Goal: Task Accomplishment & Management: Complete application form

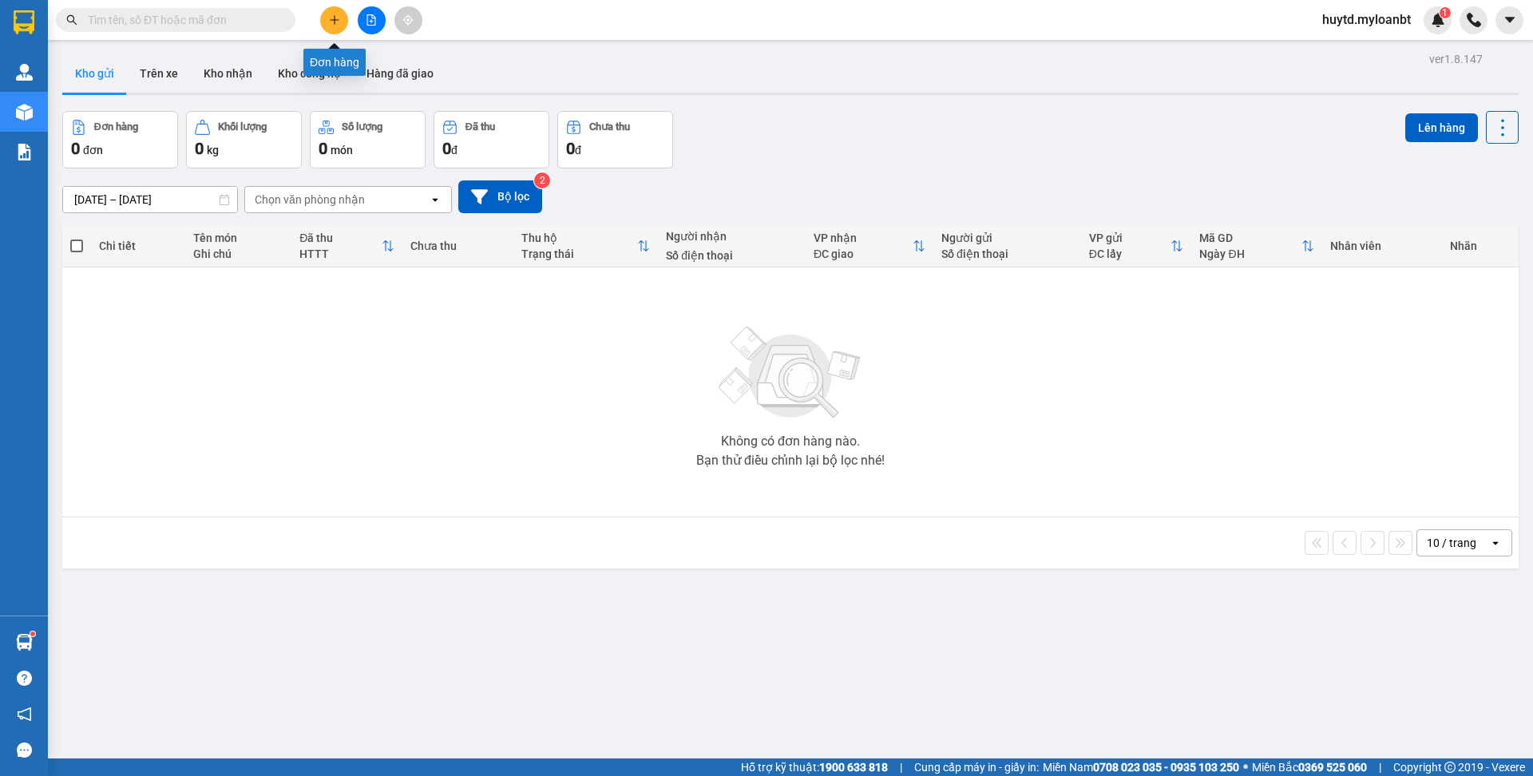
click at [329, 22] on icon "plus" at bounding box center [334, 19] width 11 height 11
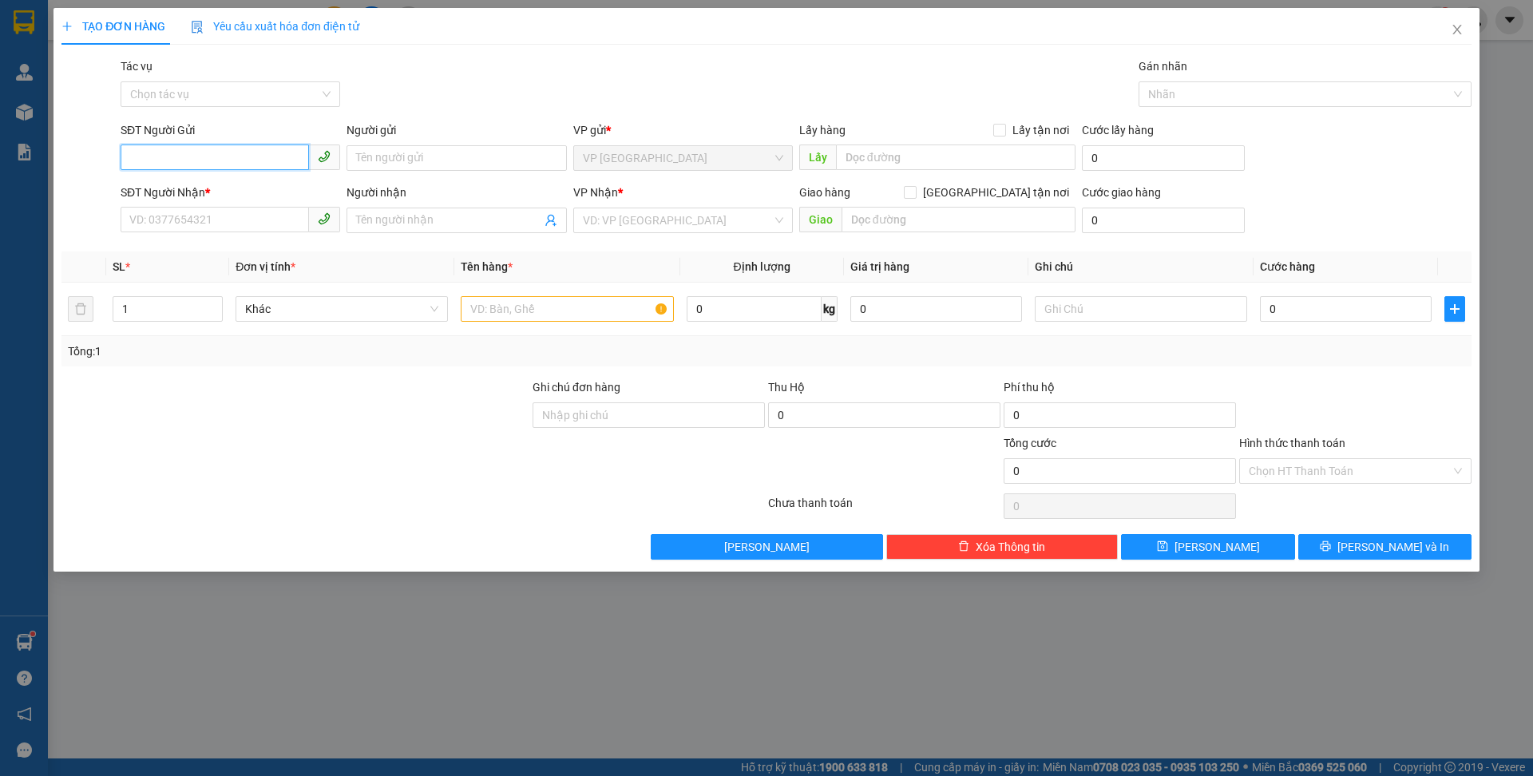
click at [189, 162] on input "SĐT Người Gửi" at bounding box center [215, 157] width 188 height 26
type input "0986986887"
click at [459, 164] on input "Người gửi" at bounding box center [456, 158] width 220 height 26
type input "gif fan"
click at [165, 223] on input "SĐT Người Nhận *" at bounding box center [215, 220] width 188 height 26
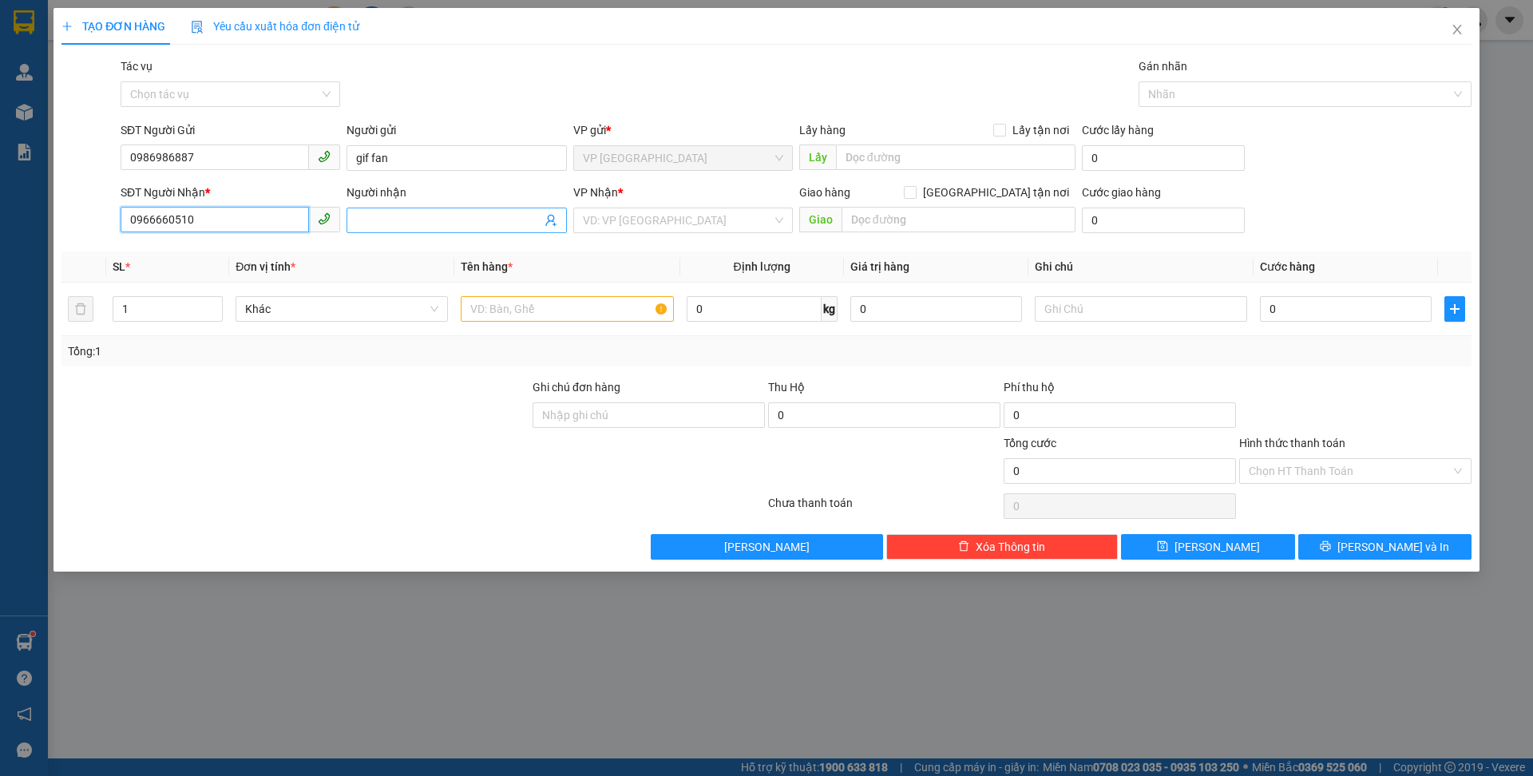
type input "0966660510"
click at [479, 217] on input "Người nhận" at bounding box center [448, 221] width 184 height 18
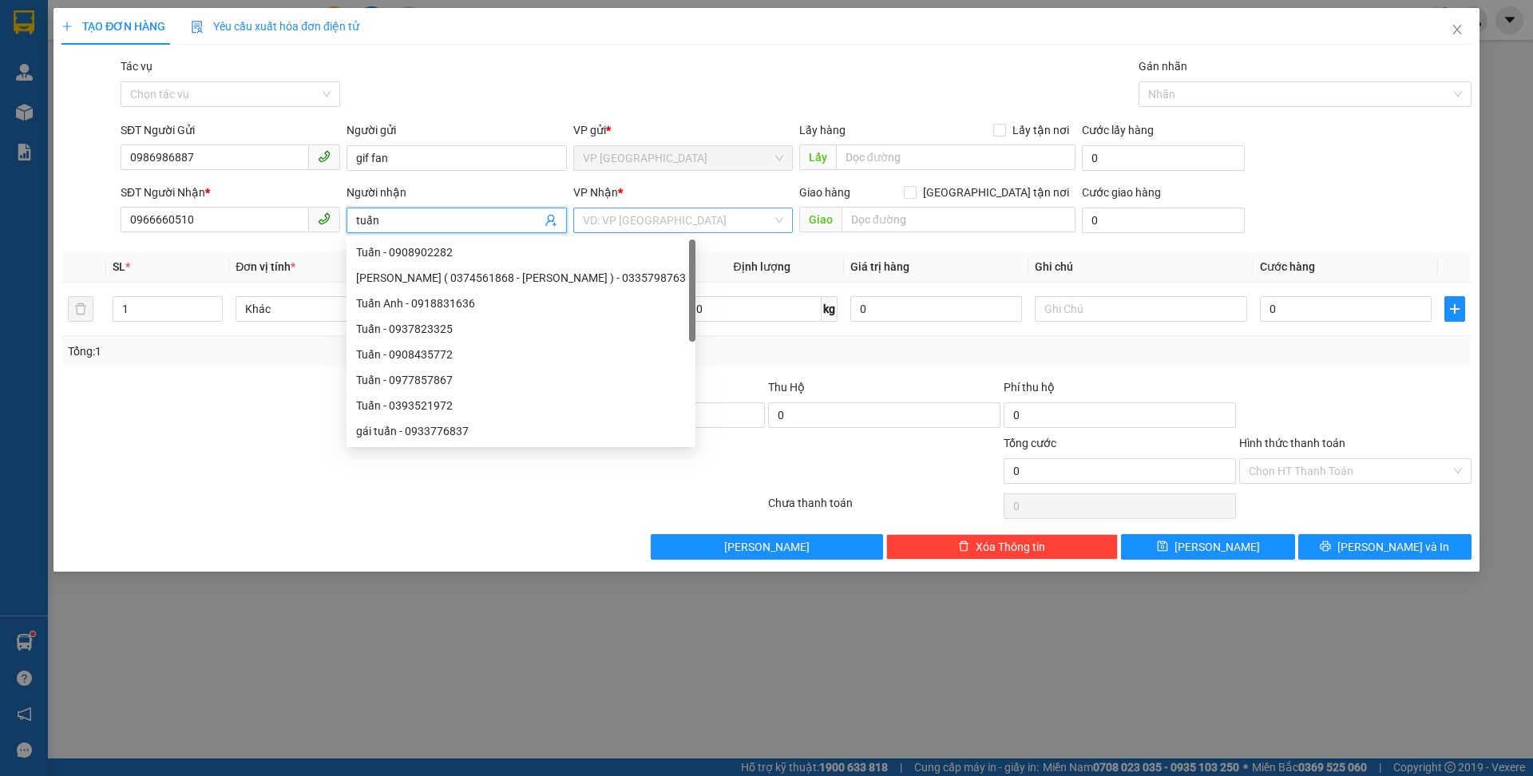
type input "tuấn"
click at [611, 222] on input "search" at bounding box center [677, 220] width 189 height 24
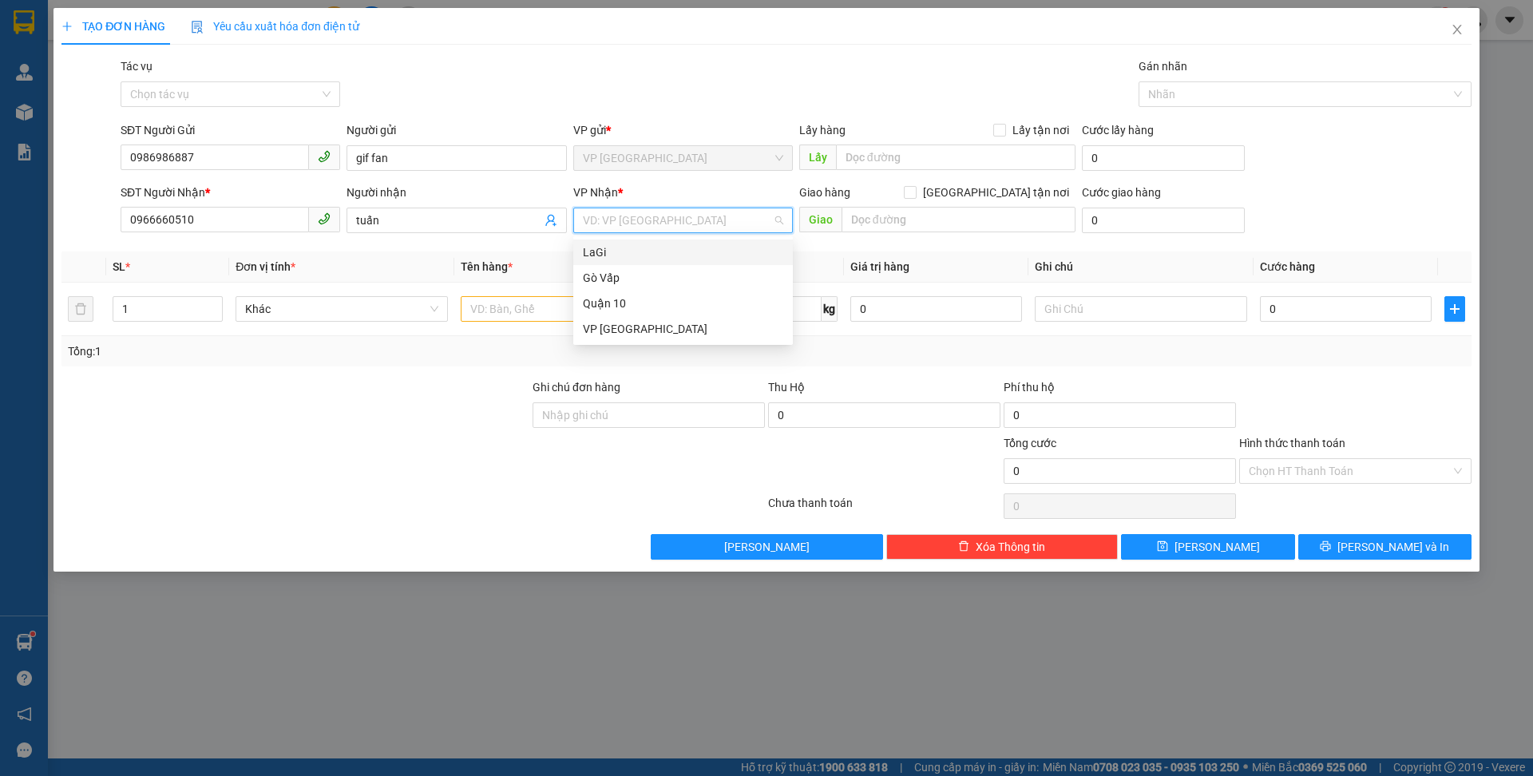
click at [607, 244] on div "LaGi" at bounding box center [683, 252] width 200 height 18
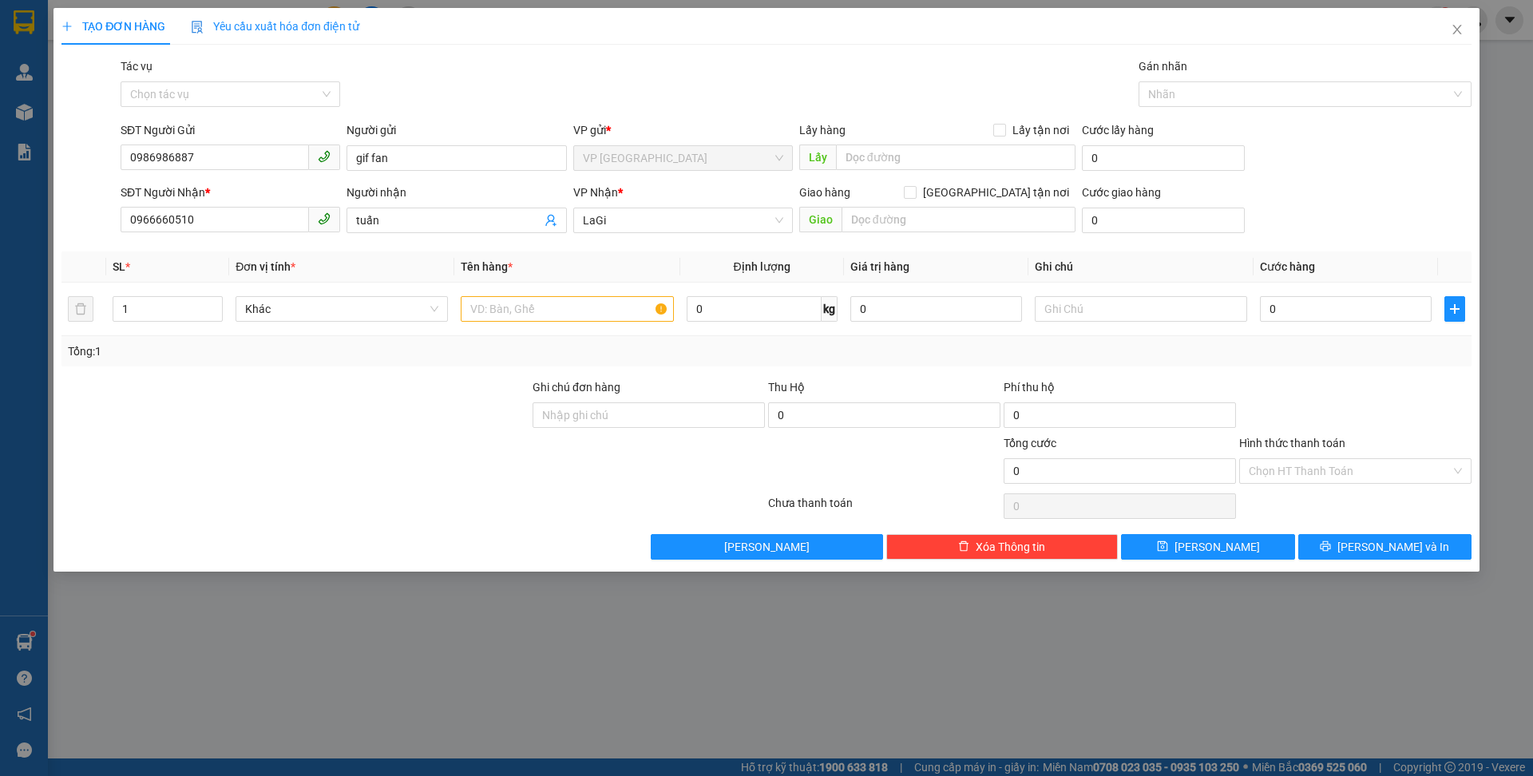
click at [391, 457] on div at bounding box center [295, 462] width 471 height 56
click at [1260, 469] on input "Hình thức thanh toán" at bounding box center [1349, 471] width 202 height 24
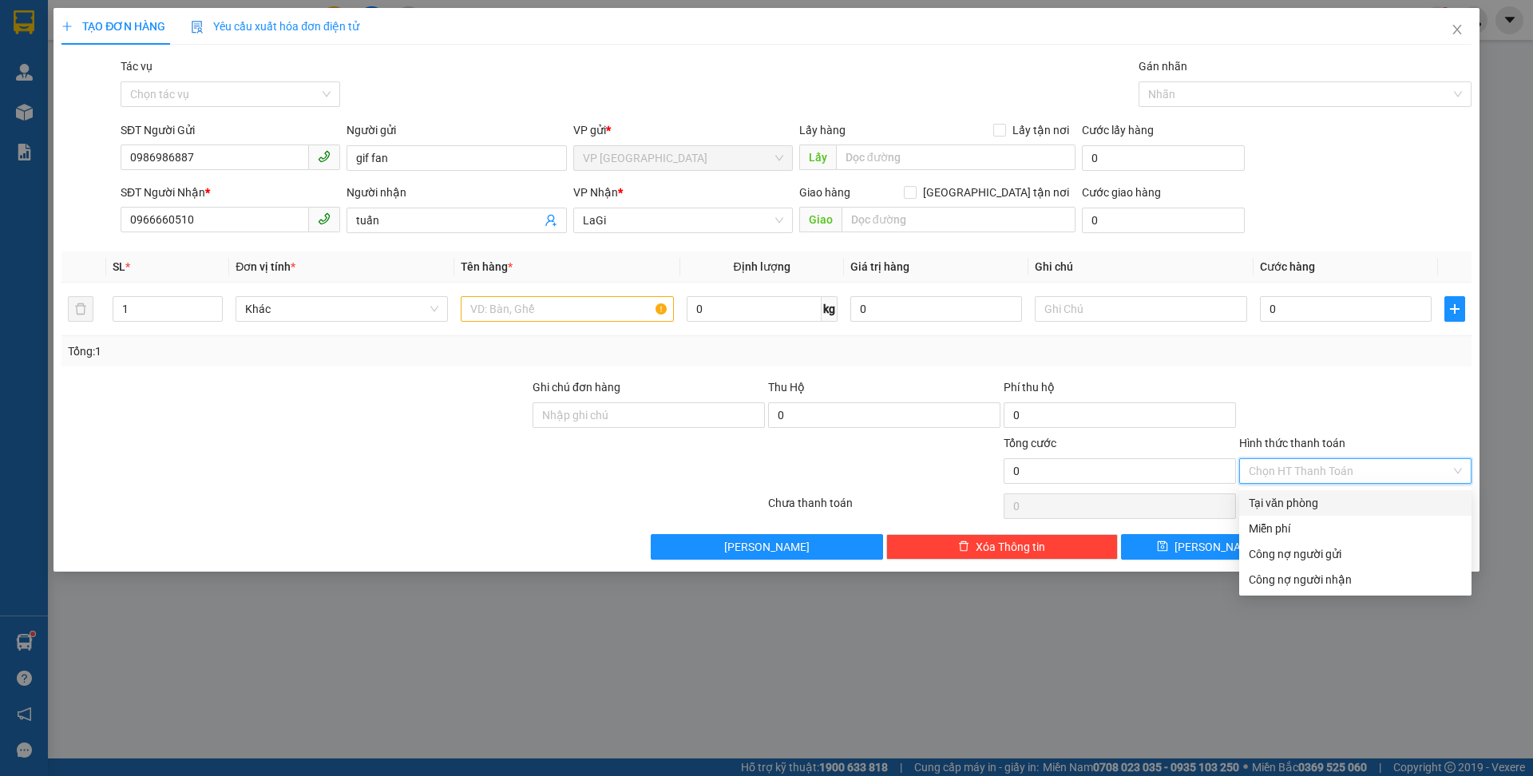
click at [1268, 502] on div "Tại văn phòng" at bounding box center [1354, 503] width 213 height 18
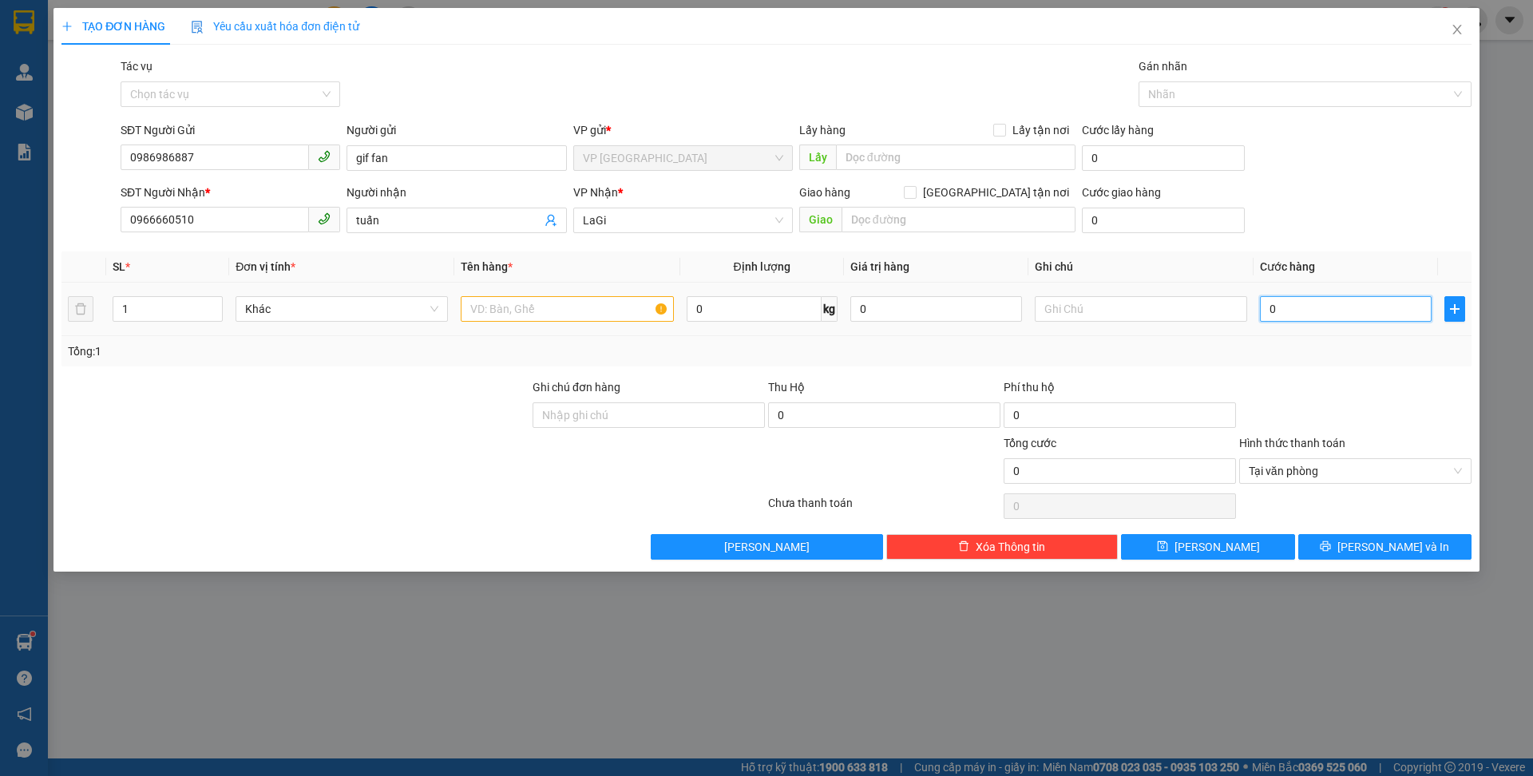
click at [1286, 311] on input "0" at bounding box center [1346, 309] width 172 height 26
type input "4"
type input "40"
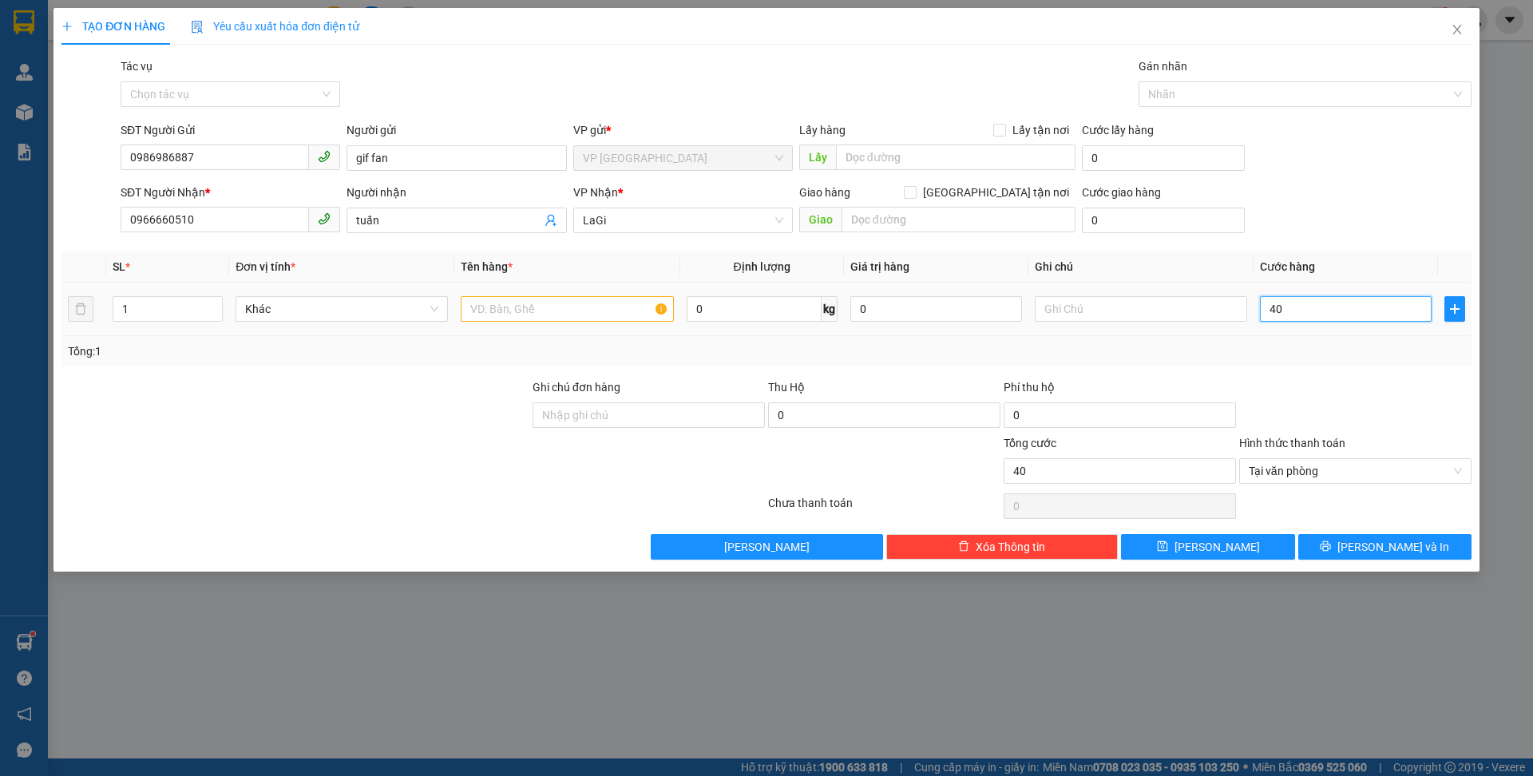
type input "400"
type input "4.000"
type input "40.000"
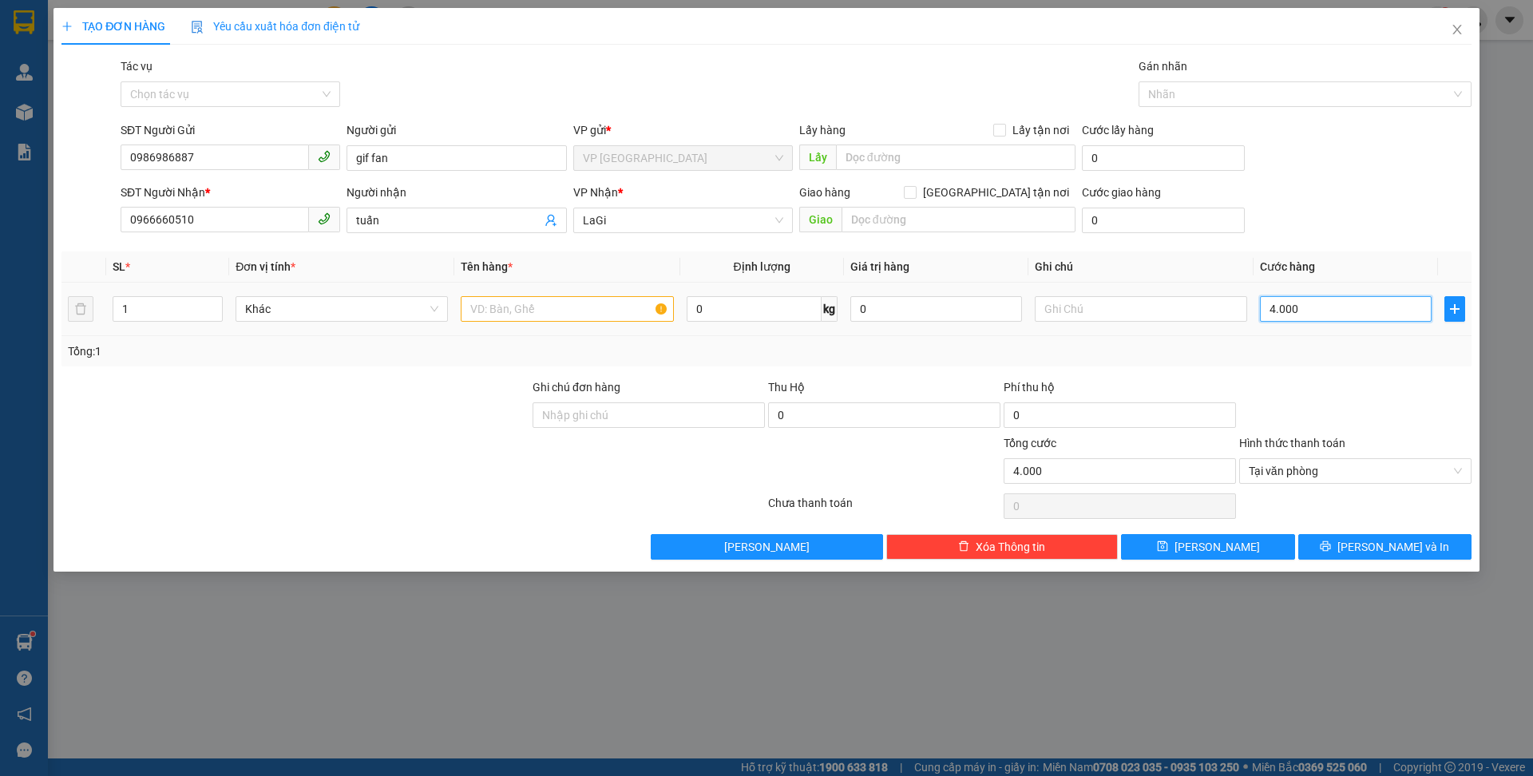
type input "40.000"
click at [721, 310] on input "0" at bounding box center [753, 309] width 135 height 26
type input "4"
click at [312, 481] on div at bounding box center [295, 462] width 471 height 56
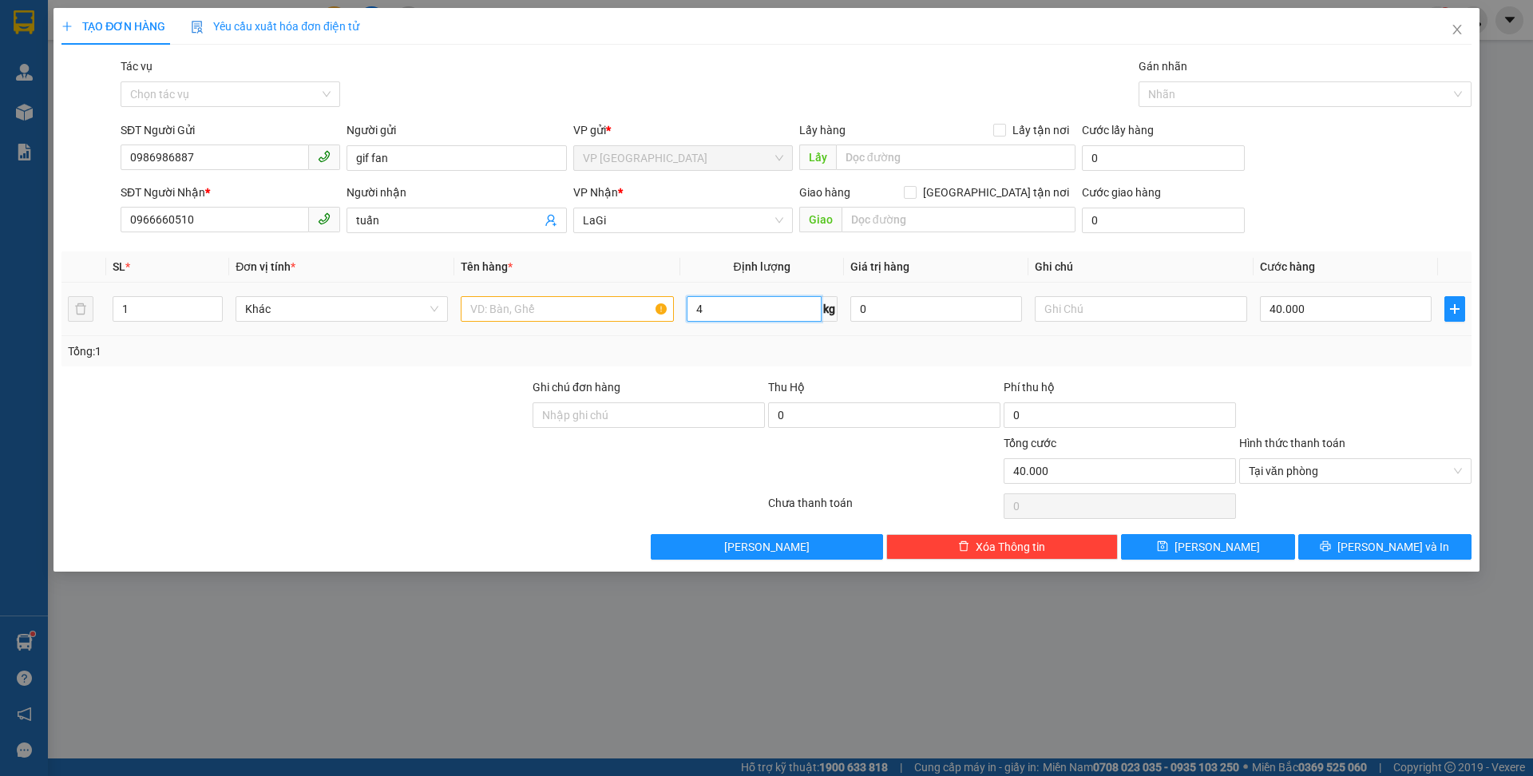
click at [742, 305] on input "4" at bounding box center [753, 309] width 135 height 26
type input "1"
click at [1330, 548] on button "[PERSON_NAME] và In" at bounding box center [1384, 547] width 173 height 26
click at [1392, 546] on span "[PERSON_NAME] và In" at bounding box center [1393, 547] width 112 height 18
click at [598, 311] on input "text" at bounding box center [567, 309] width 212 height 26
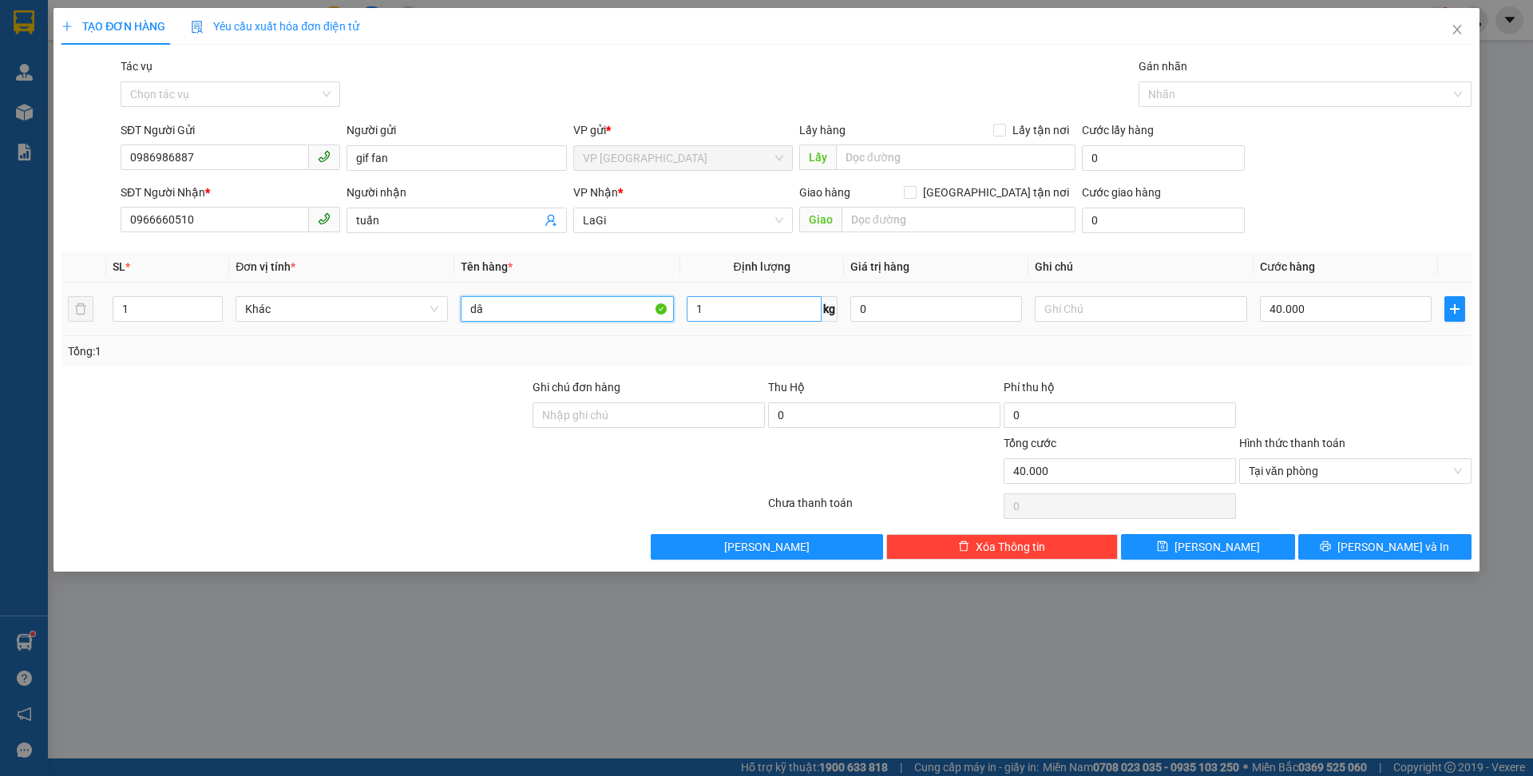
type input "d"
type input "g"
type input "dầy"
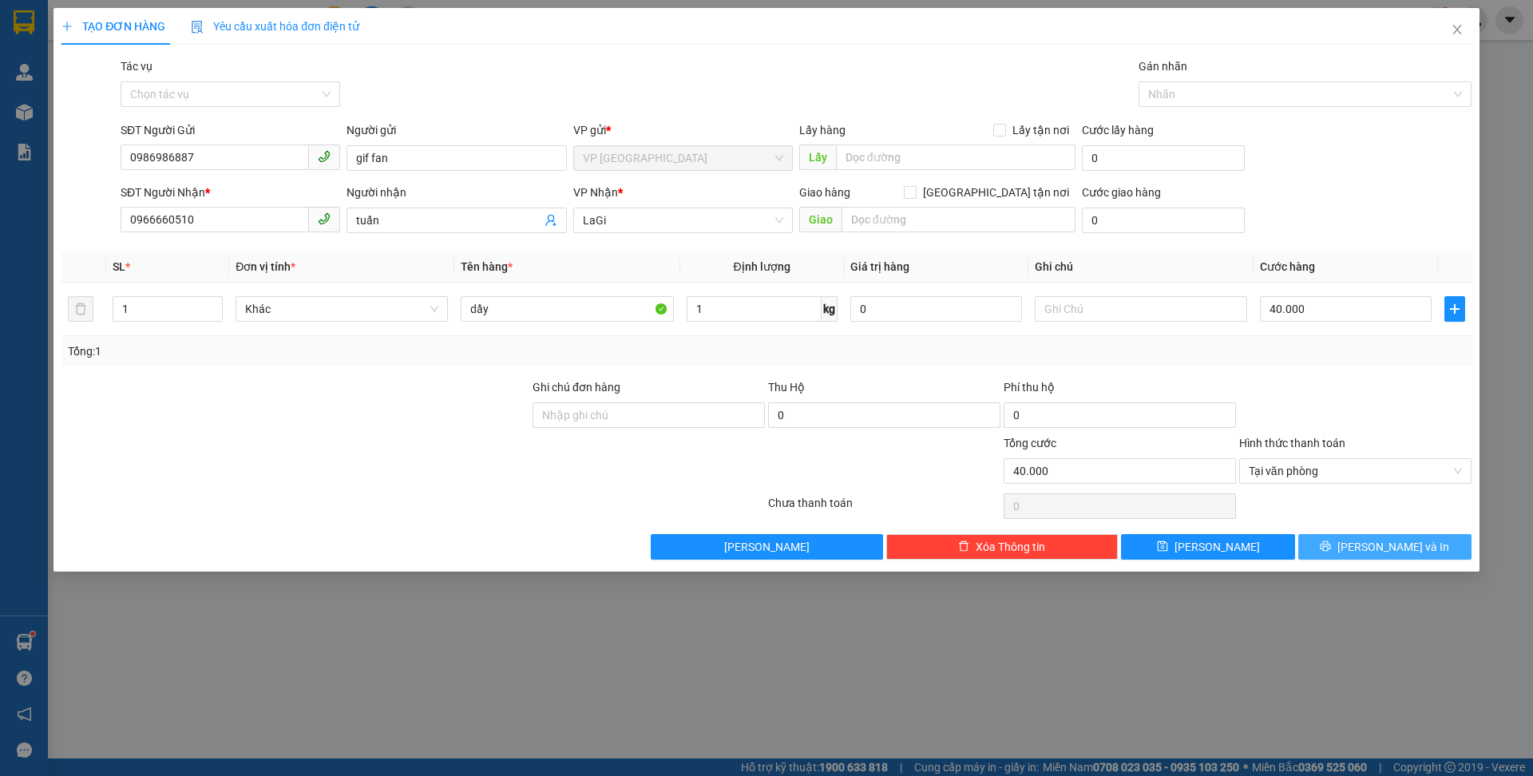
click at [1365, 548] on button "[PERSON_NAME] và In" at bounding box center [1384, 547] width 173 height 26
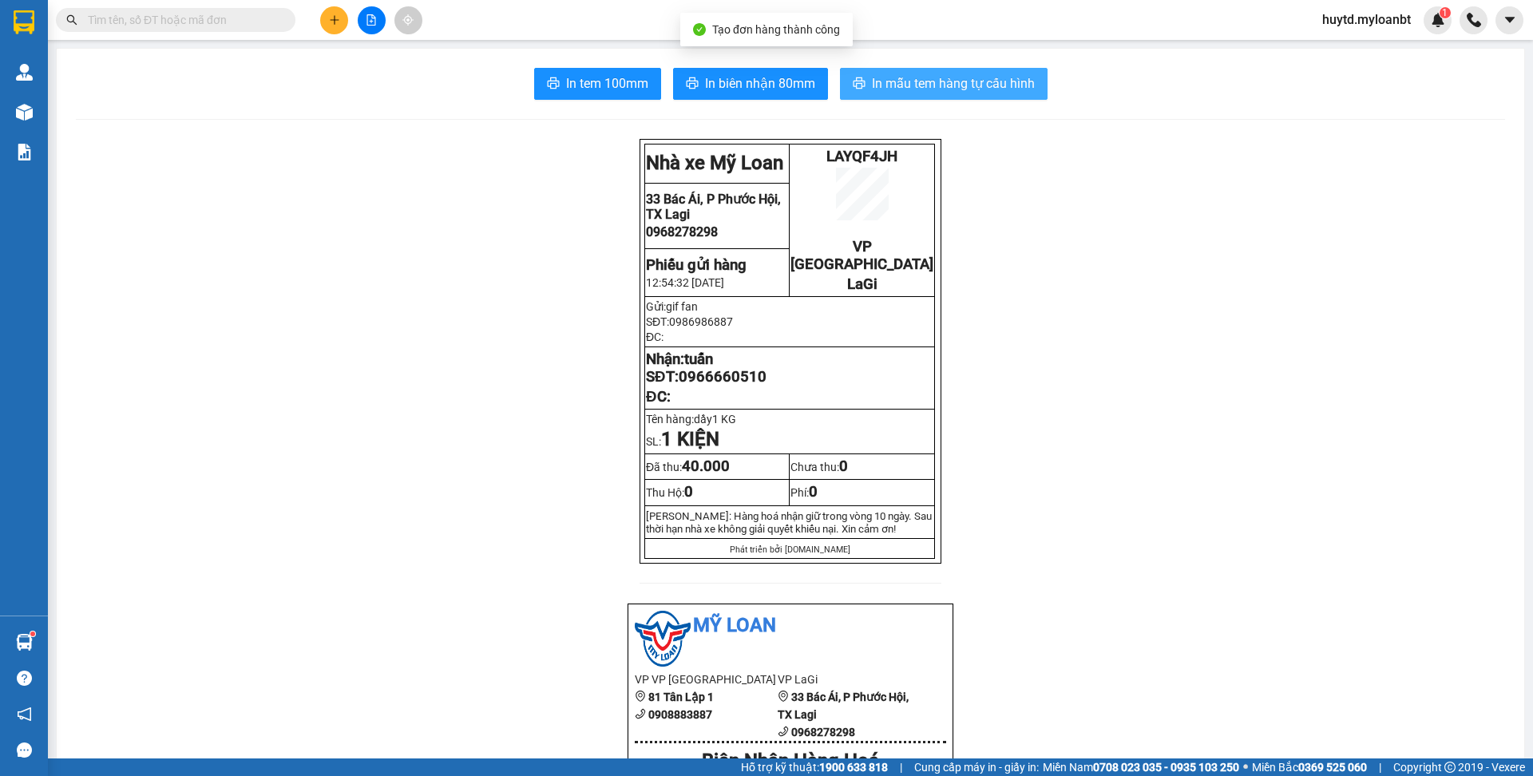
click at [1007, 77] on span "In mẫu tem hàng tự cấu hình" at bounding box center [953, 83] width 163 height 20
click at [341, 18] on button at bounding box center [334, 20] width 28 height 28
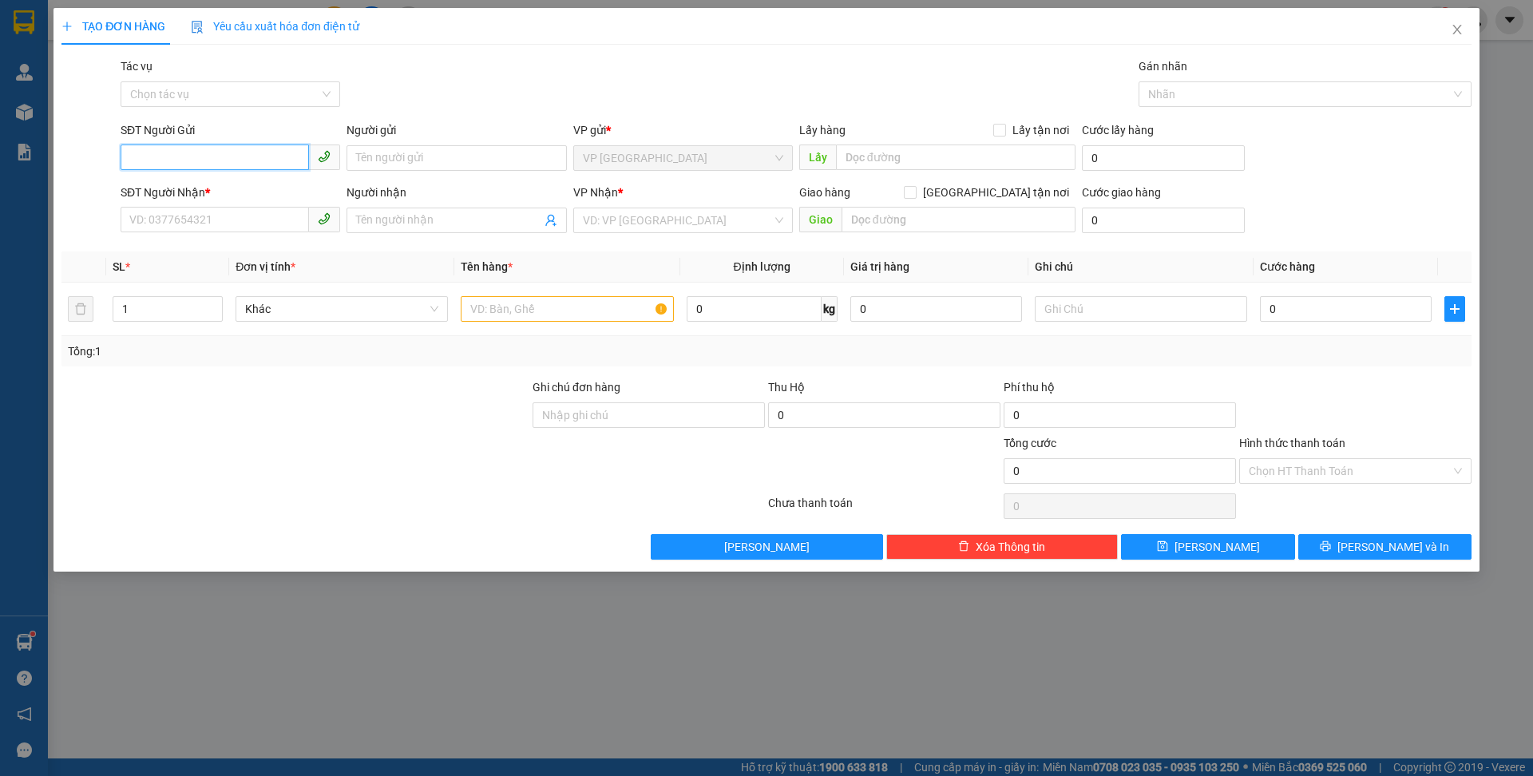
click at [219, 164] on input "SĐT Người Gửi" at bounding box center [215, 157] width 188 height 26
click at [180, 161] on input "SĐT Người Gửi" at bounding box center [215, 157] width 188 height 26
click at [434, 148] on input "Người gửi" at bounding box center [456, 158] width 220 height 26
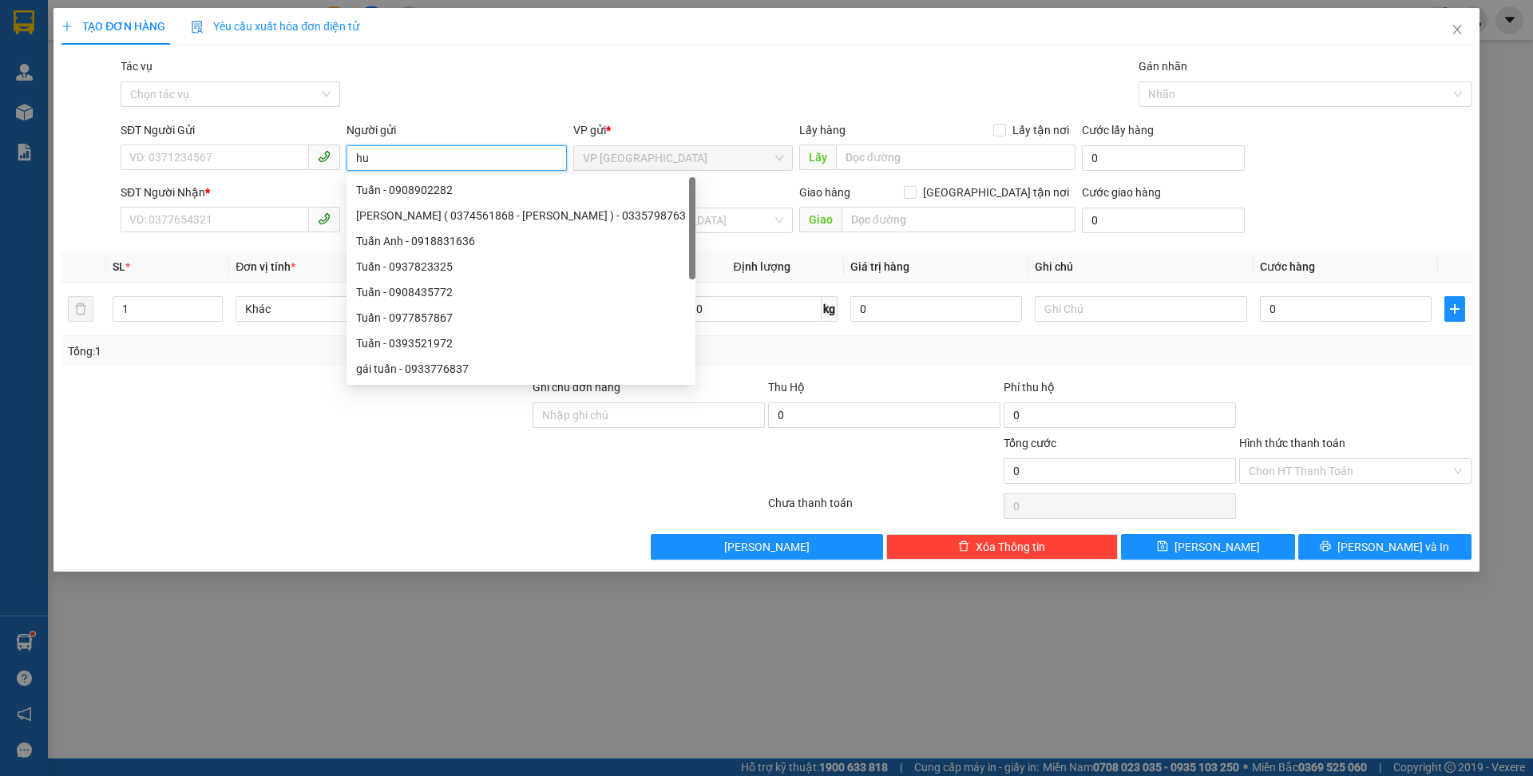
type input "huy"
drag, startPoint x: 447, startPoint y: 148, endPoint x: 328, endPoint y: 144, distance: 119.0
click at [328, 144] on div "SĐT Người Gửi VD: 0371234567 Người gửi huy VP gửi * VP [GEOGRAPHIC_DATA] Lấy hà…" at bounding box center [795, 149] width 1357 height 56
drag, startPoint x: 386, startPoint y: 157, endPoint x: 324, endPoint y: 151, distance: 62.6
click at [324, 151] on div "SĐT Người Gửi VD: 0371234567 Người gửi huy VP gửi * VP [GEOGRAPHIC_DATA] Lấy hà…" at bounding box center [795, 149] width 1357 height 56
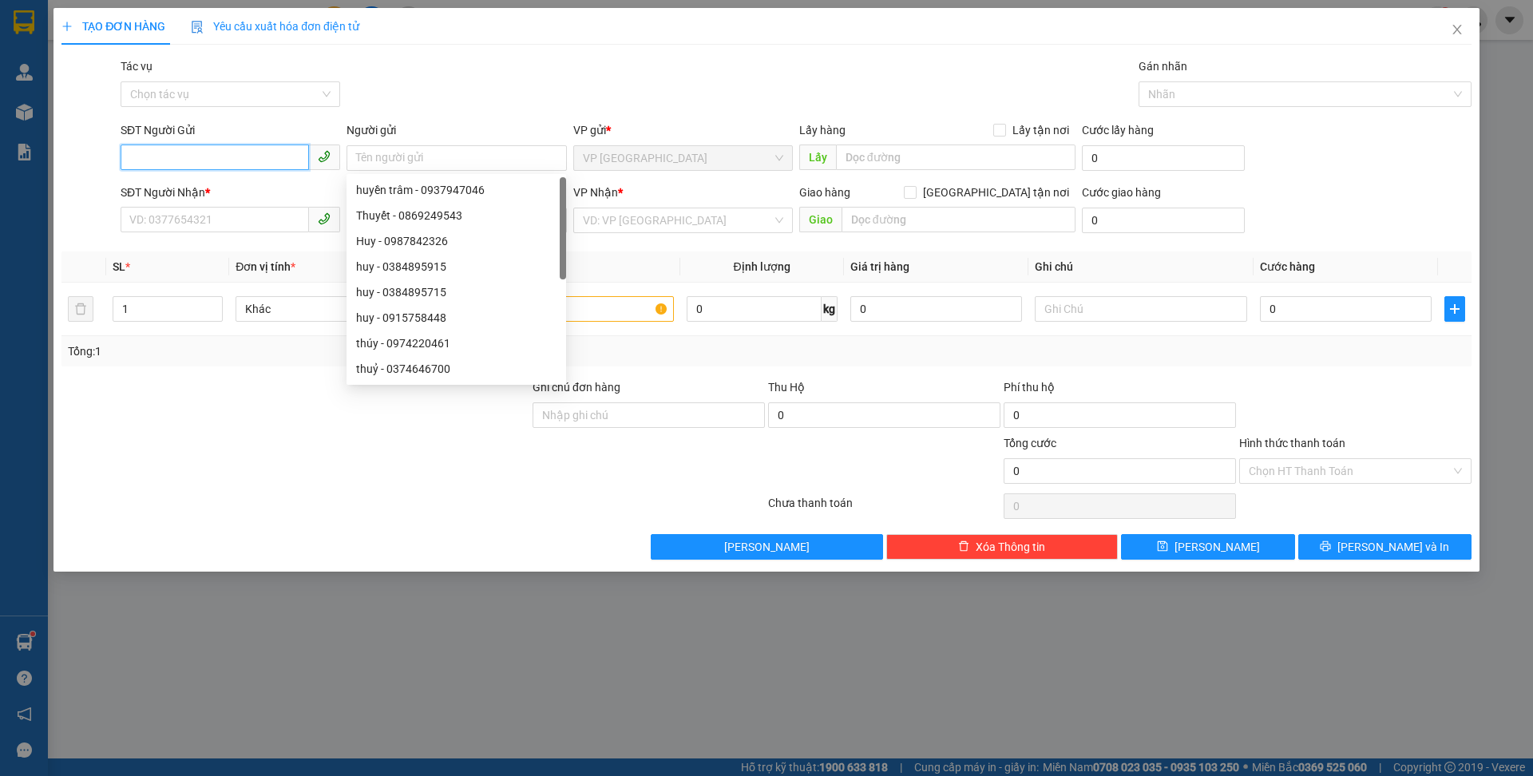
click at [285, 160] on input "SĐT Người Gửi" at bounding box center [215, 157] width 188 height 26
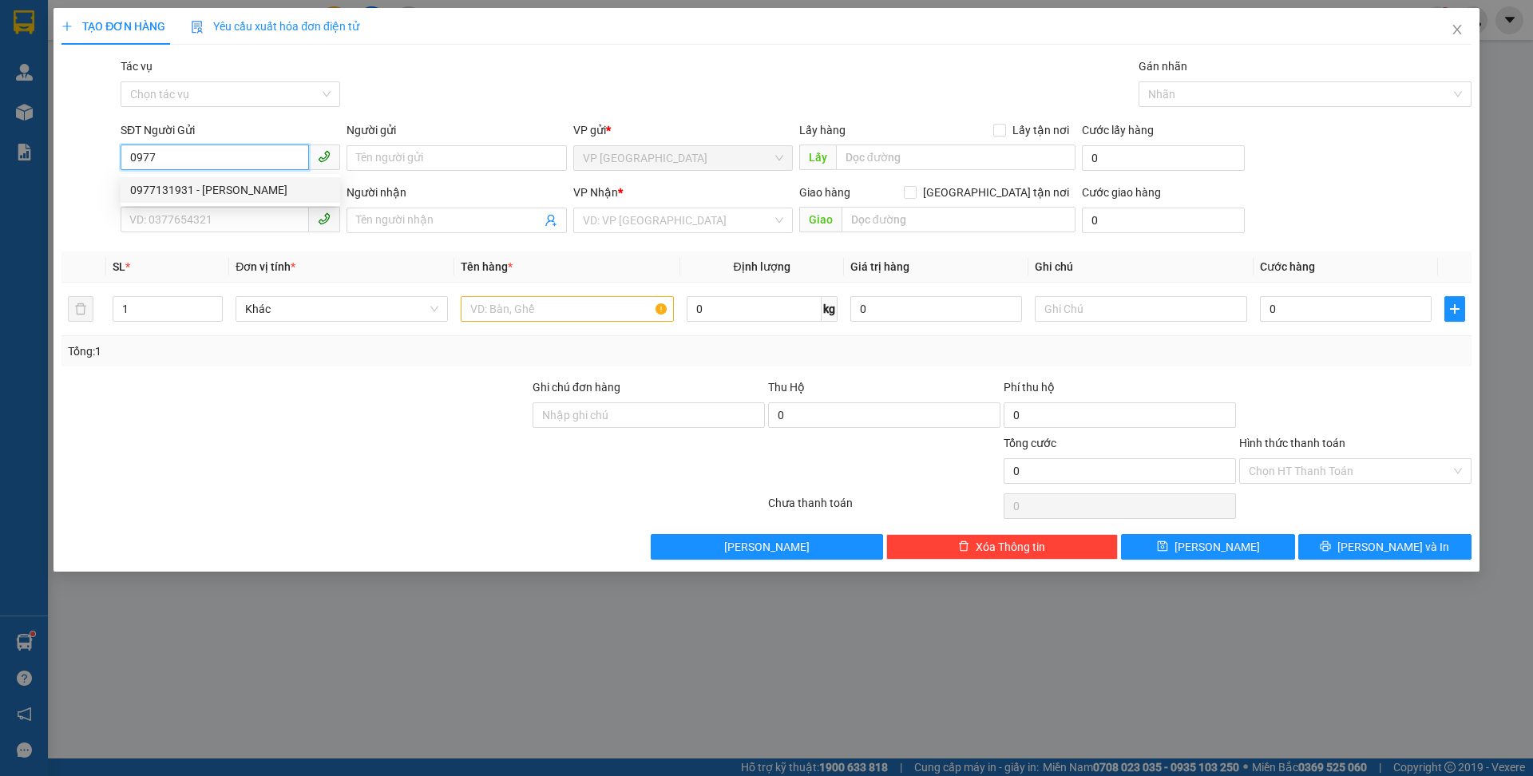
click at [214, 184] on div "0977131931 - [PERSON_NAME]" at bounding box center [230, 190] width 200 height 18
type input "0977131931"
type input "Huy"
type input "0985284264"
type input "dương"
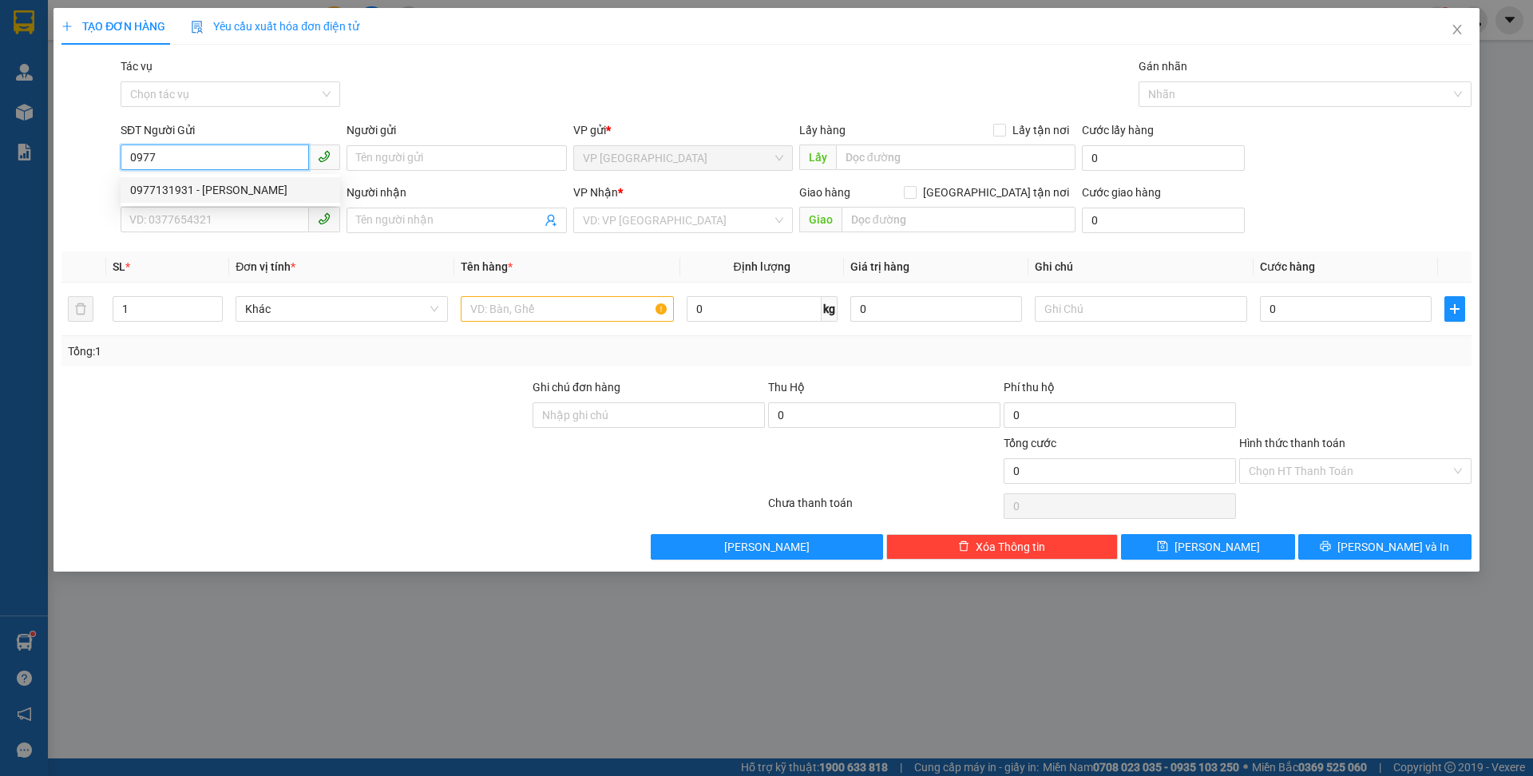
type input "183 thống nhất"
type input "0977131931"
click at [535, 311] on input "text" at bounding box center [567, 309] width 212 height 26
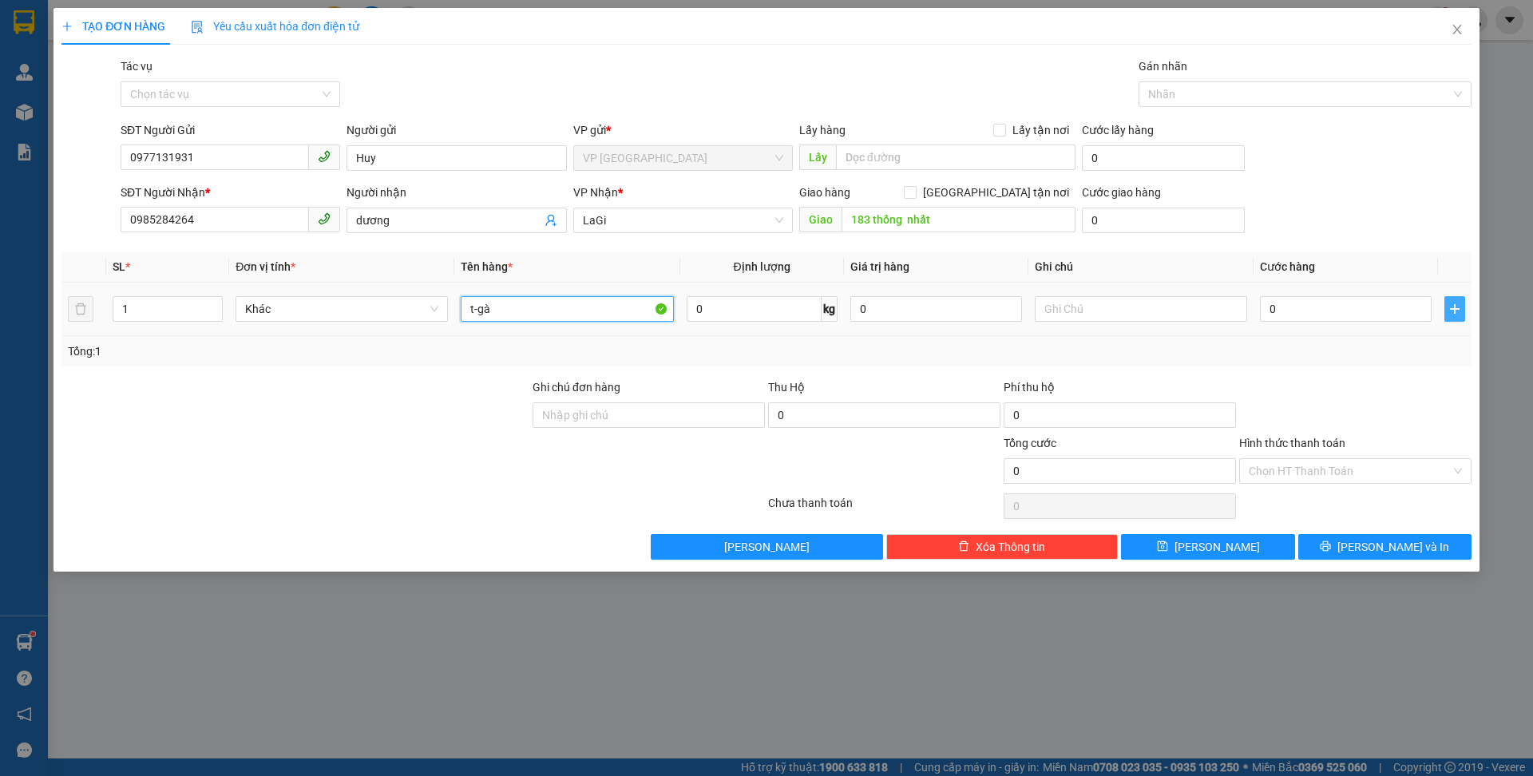
type input "t-gà"
click at [1458, 308] on icon "plus" at bounding box center [1454, 309] width 13 height 13
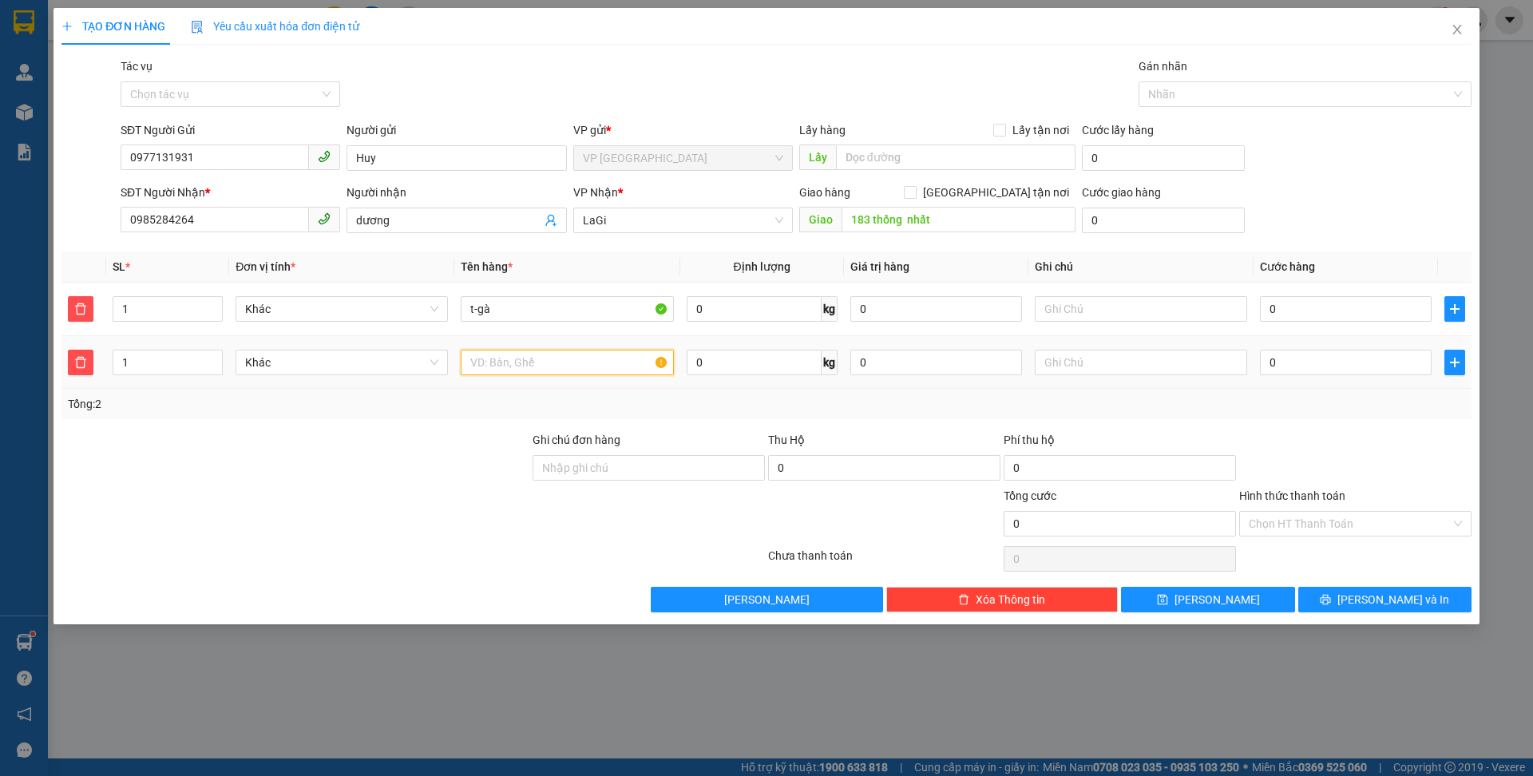
click at [544, 369] on input "text" at bounding box center [567, 363] width 212 height 26
type input "t gà"
click at [732, 314] on input "0" at bounding box center [753, 309] width 135 height 26
type input "50"
drag, startPoint x: 742, startPoint y: 345, endPoint x: 743, endPoint y: 355, distance: 10.4
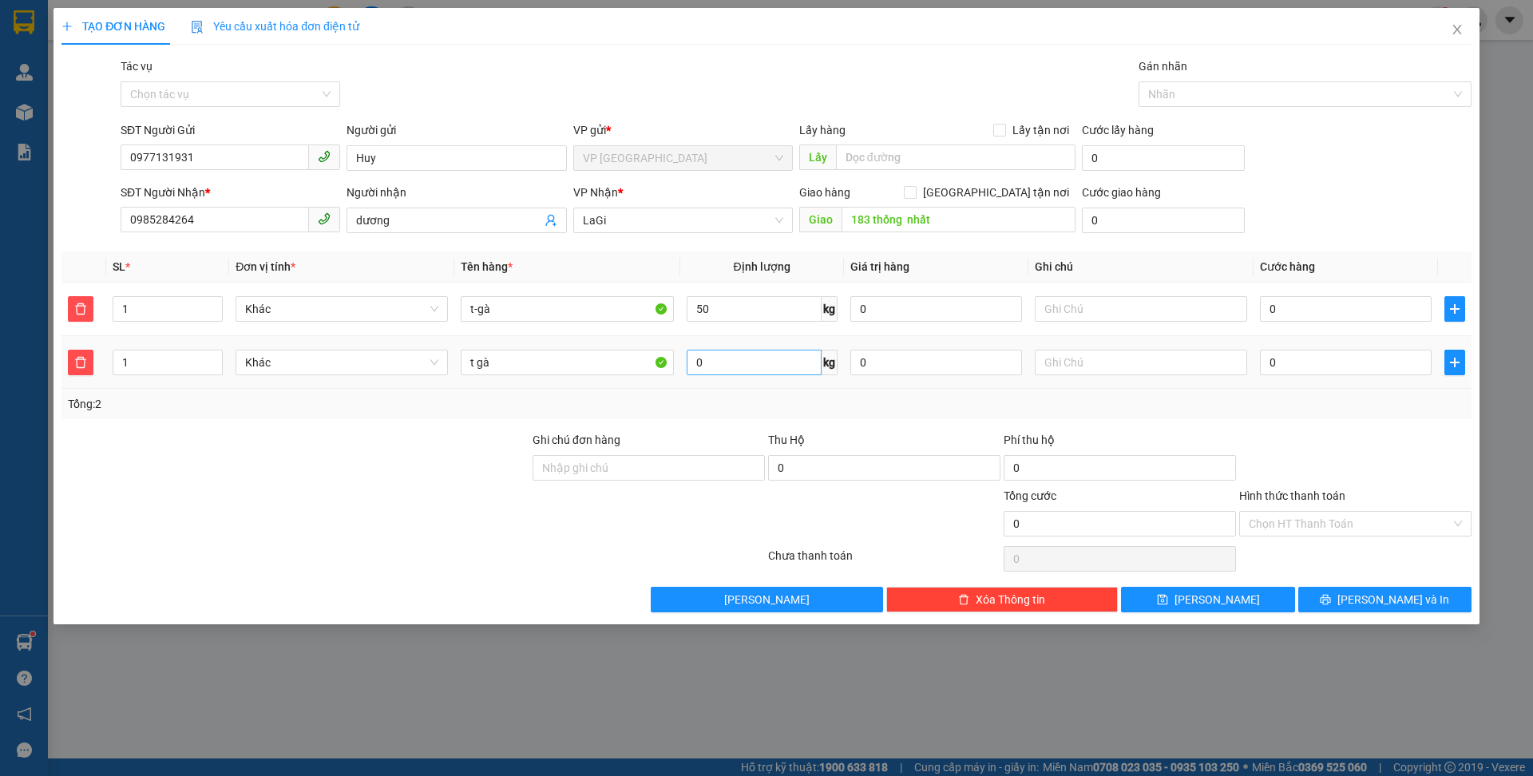
click at [742, 346] on span "0 kg" at bounding box center [761, 360] width 151 height 29
click at [747, 368] on input "0" at bounding box center [753, 363] width 135 height 26
type input "50"
click at [1342, 323] on div "0" at bounding box center [1346, 309] width 172 height 32
click at [1340, 311] on input "0" at bounding box center [1346, 309] width 172 height 26
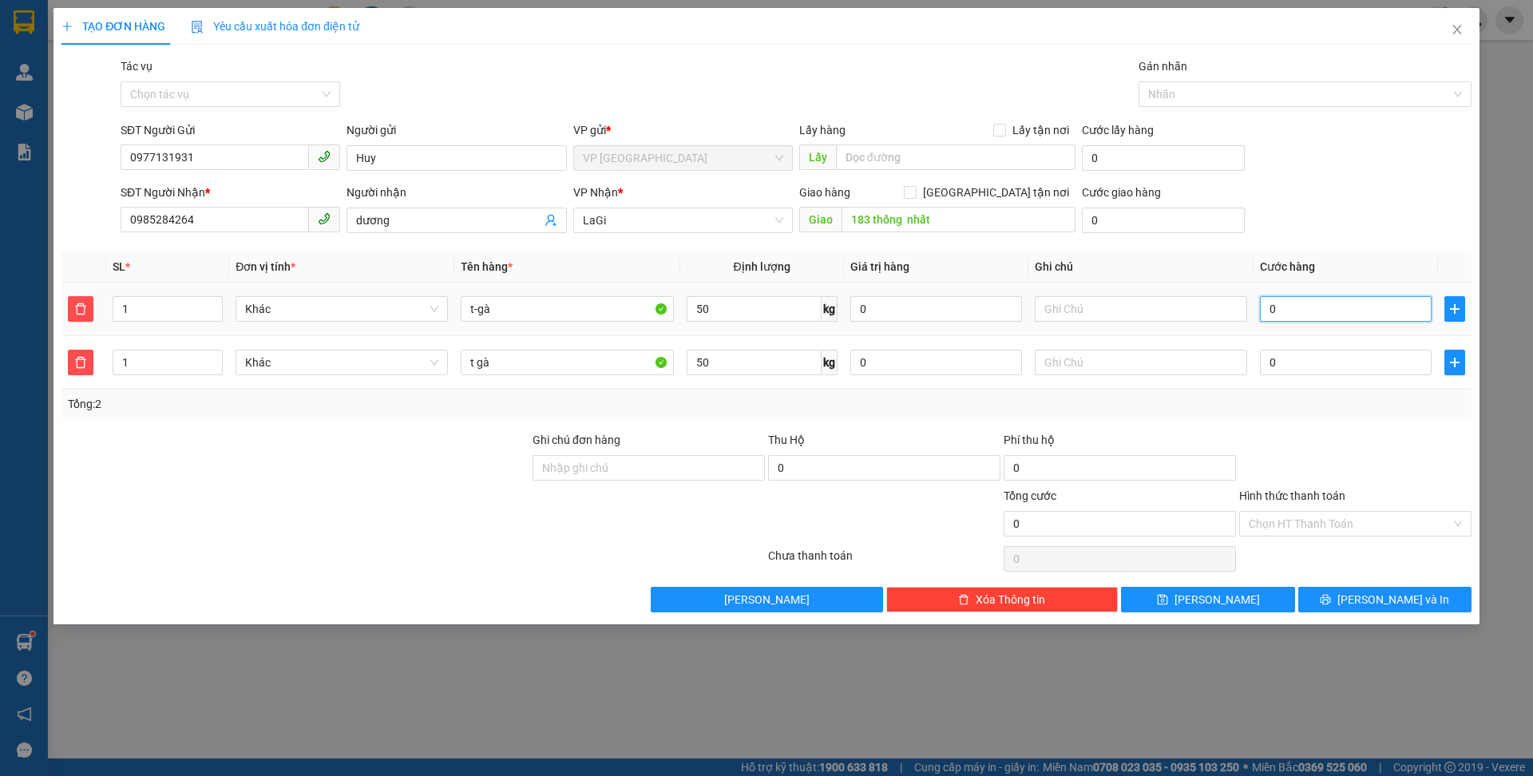
type input "8"
type input "80"
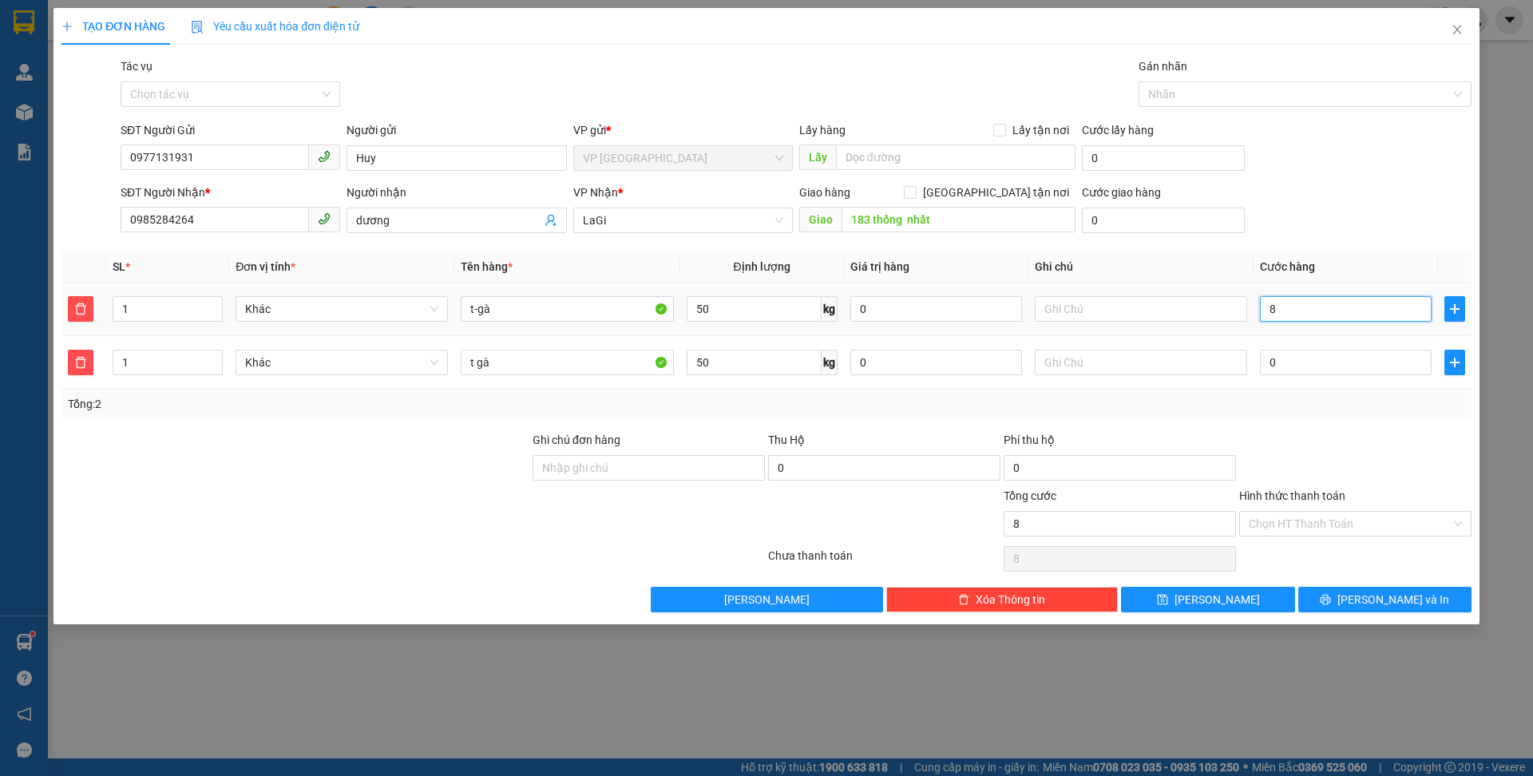
type input "80"
type input "800"
type input "8.000"
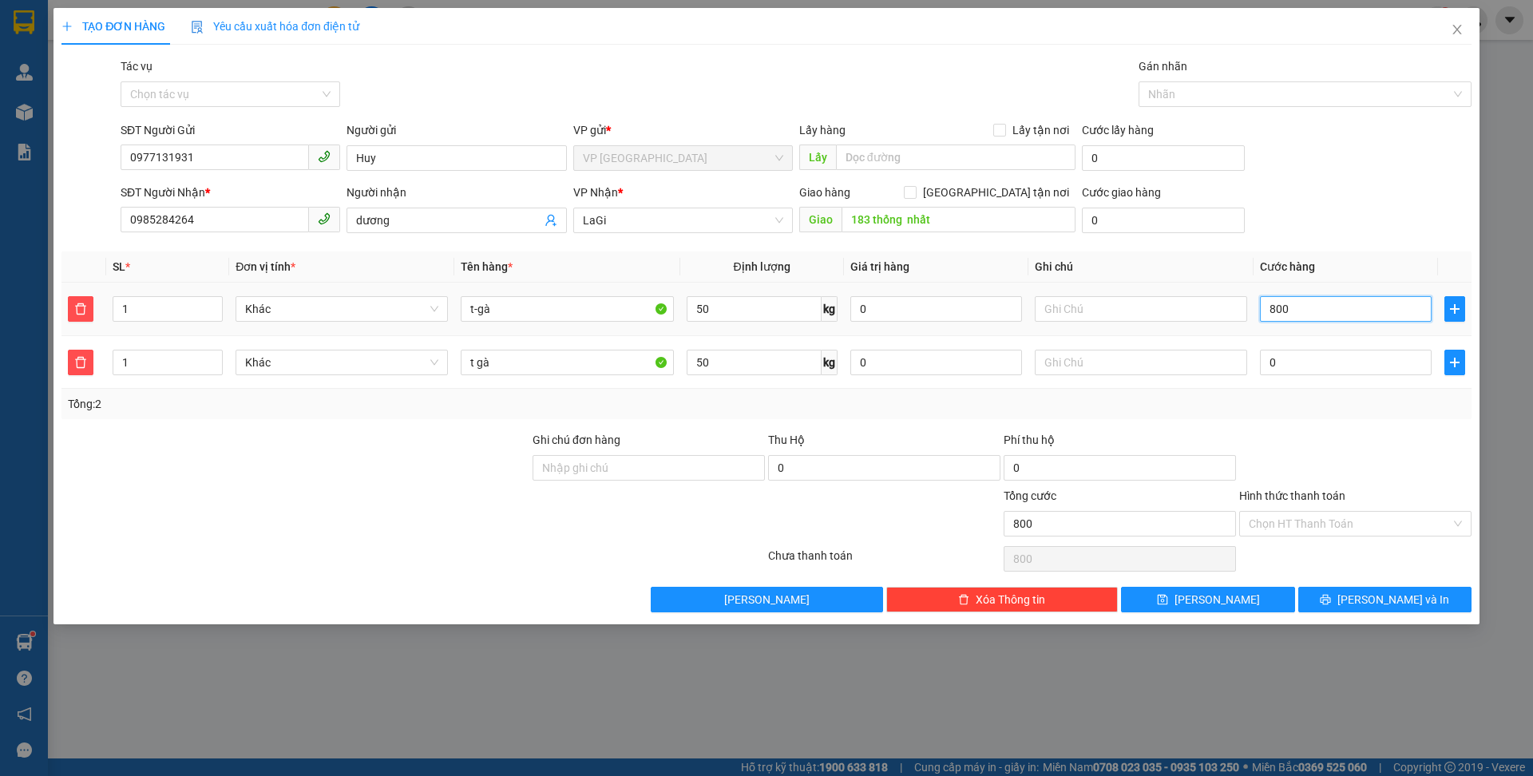
type input "8.000"
type input "80.000"
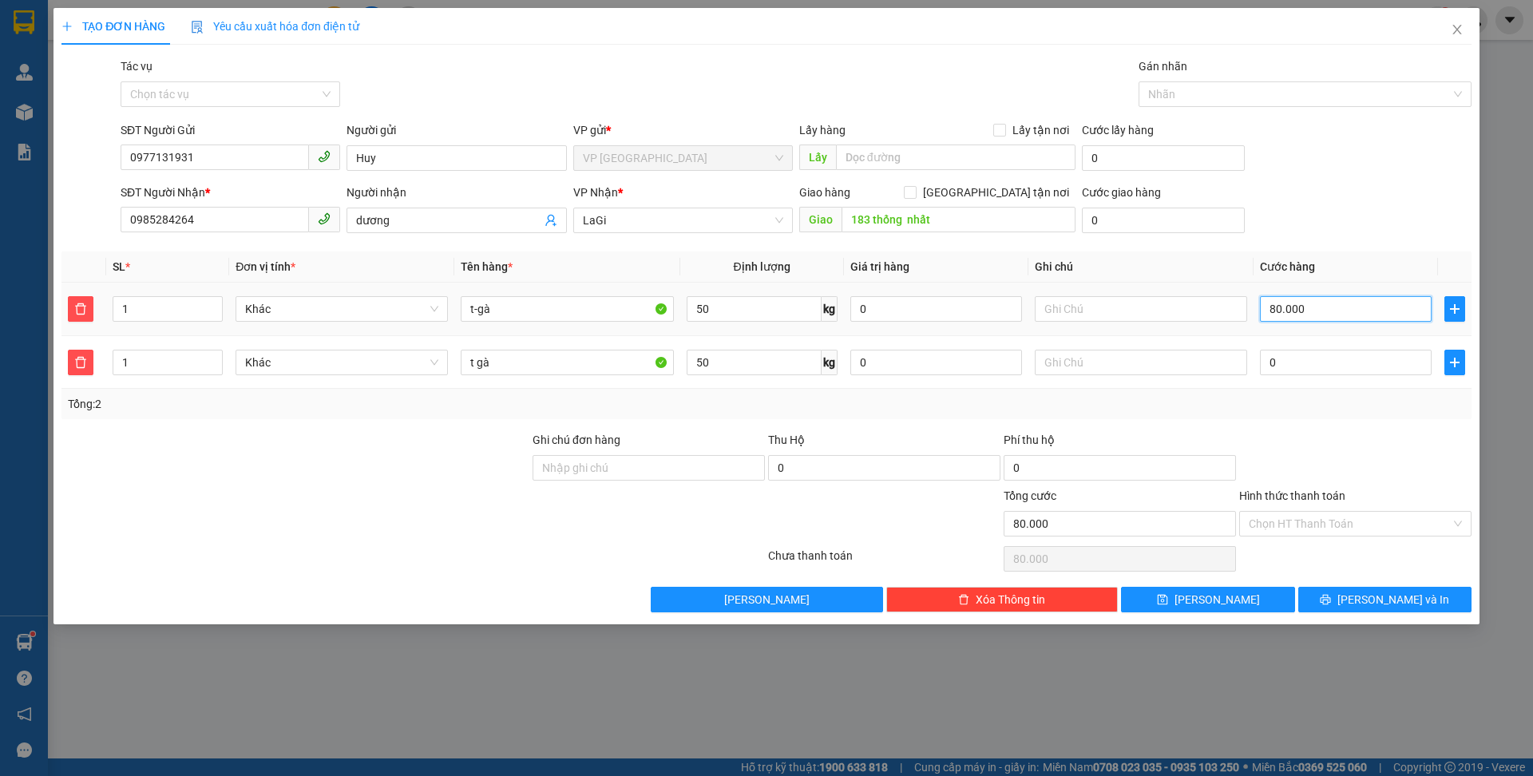
type input "800.000"
type input "80.000"
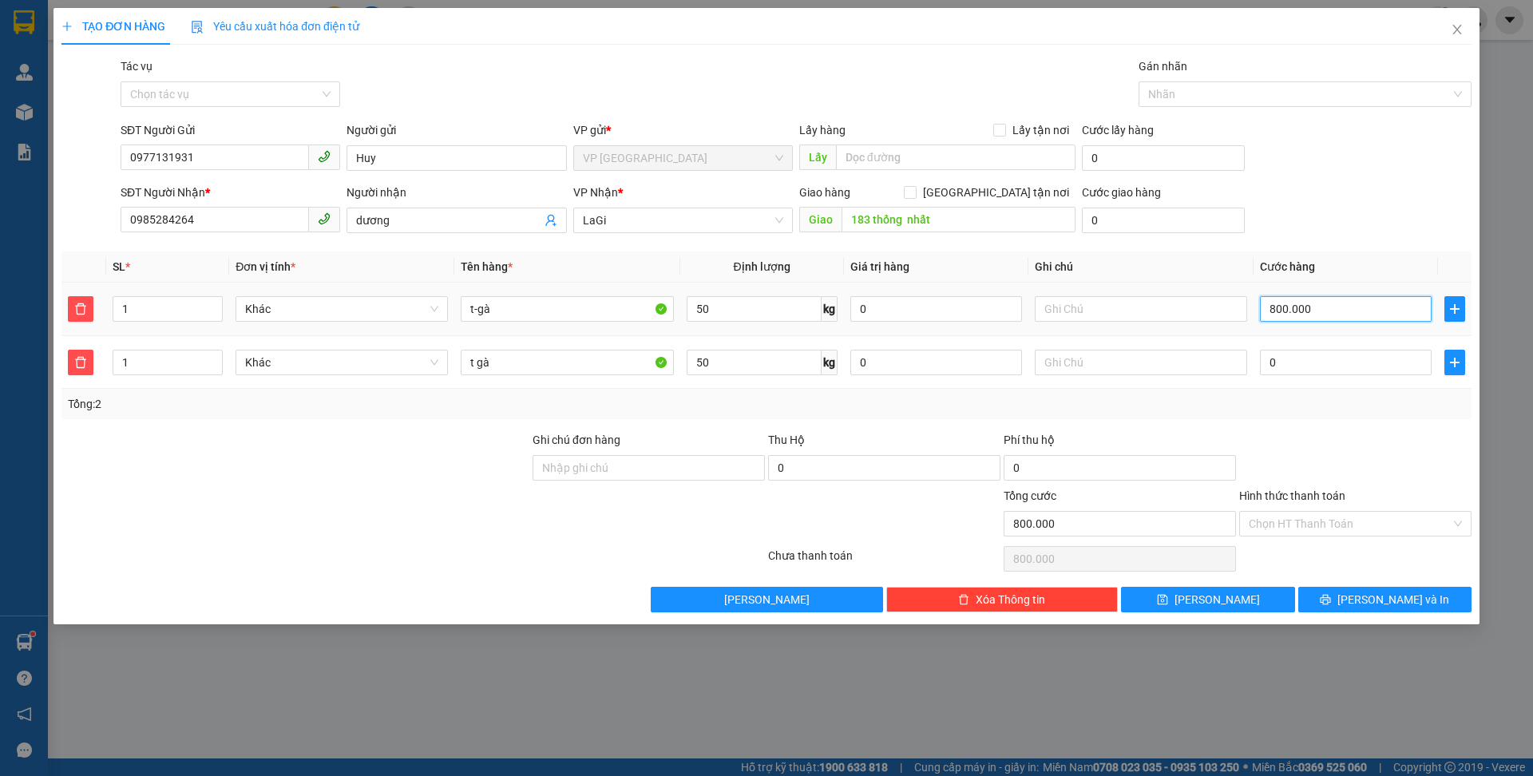
type input "80.000"
click at [1369, 372] on input "0" at bounding box center [1346, 363] width 172 height 26
type input "80.008"
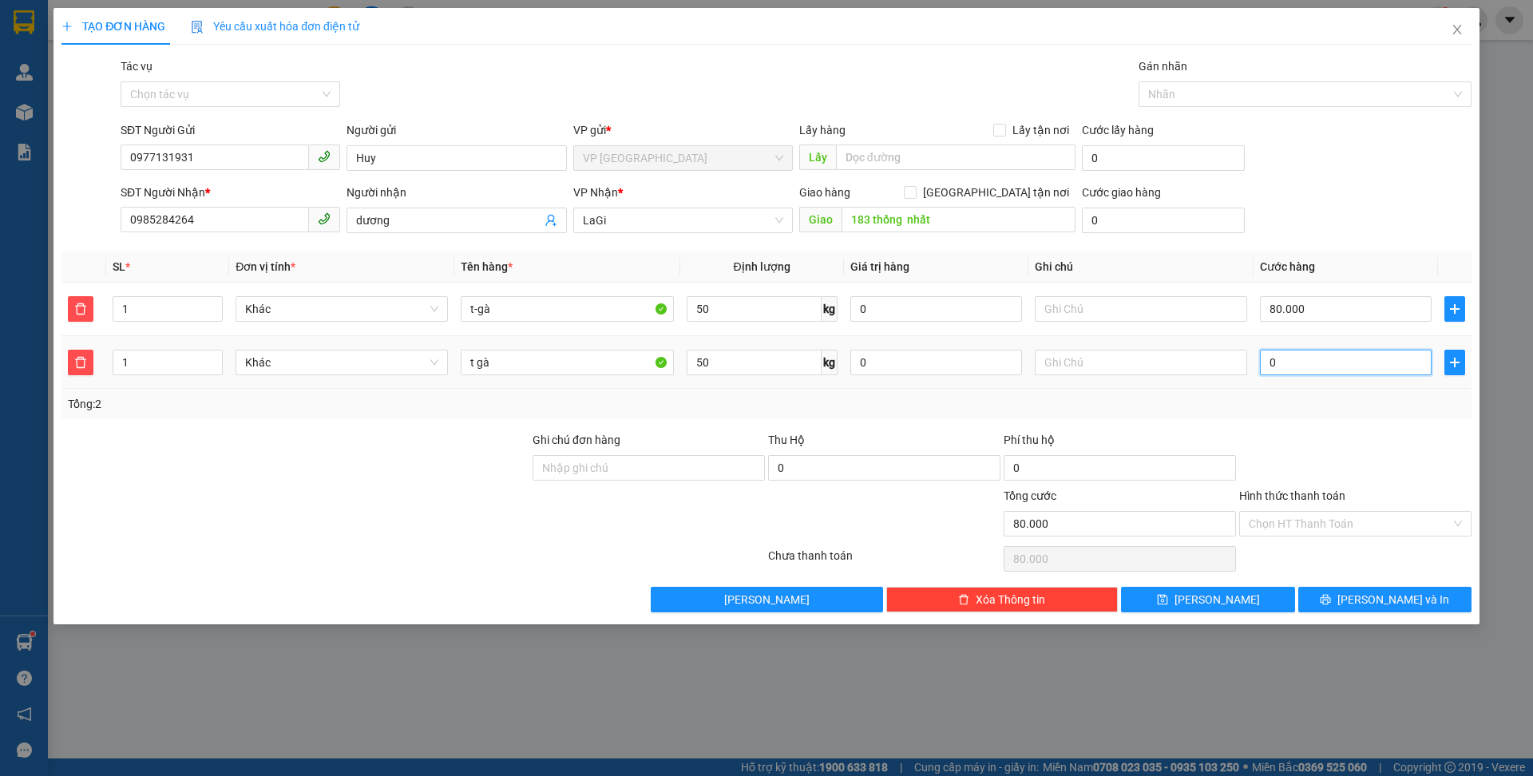
type input "8"
type input "80.080"
type input "80"
type input "80.800"
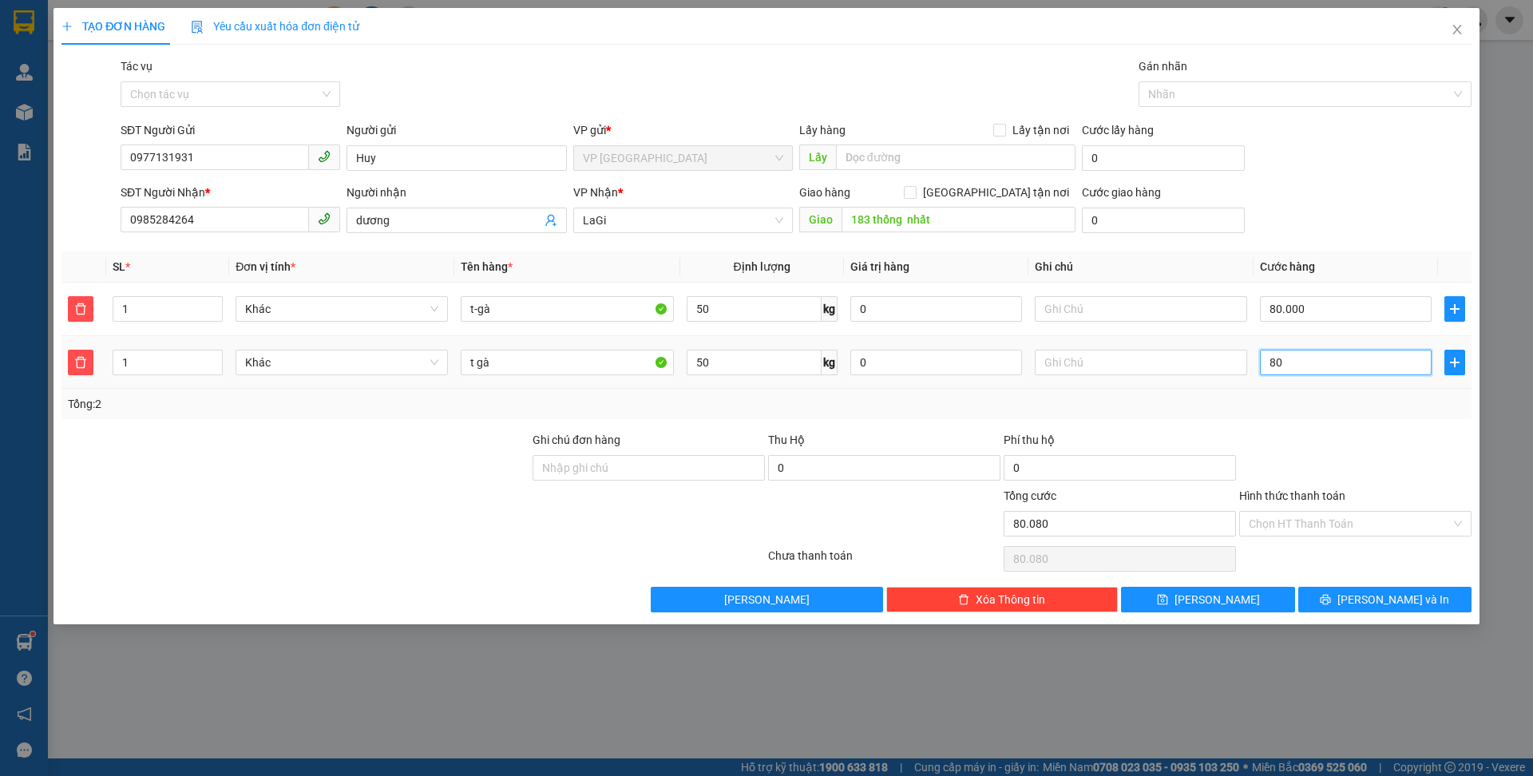
type input "80.800"
type input "800"
type input "88.000"
type input "8.000"
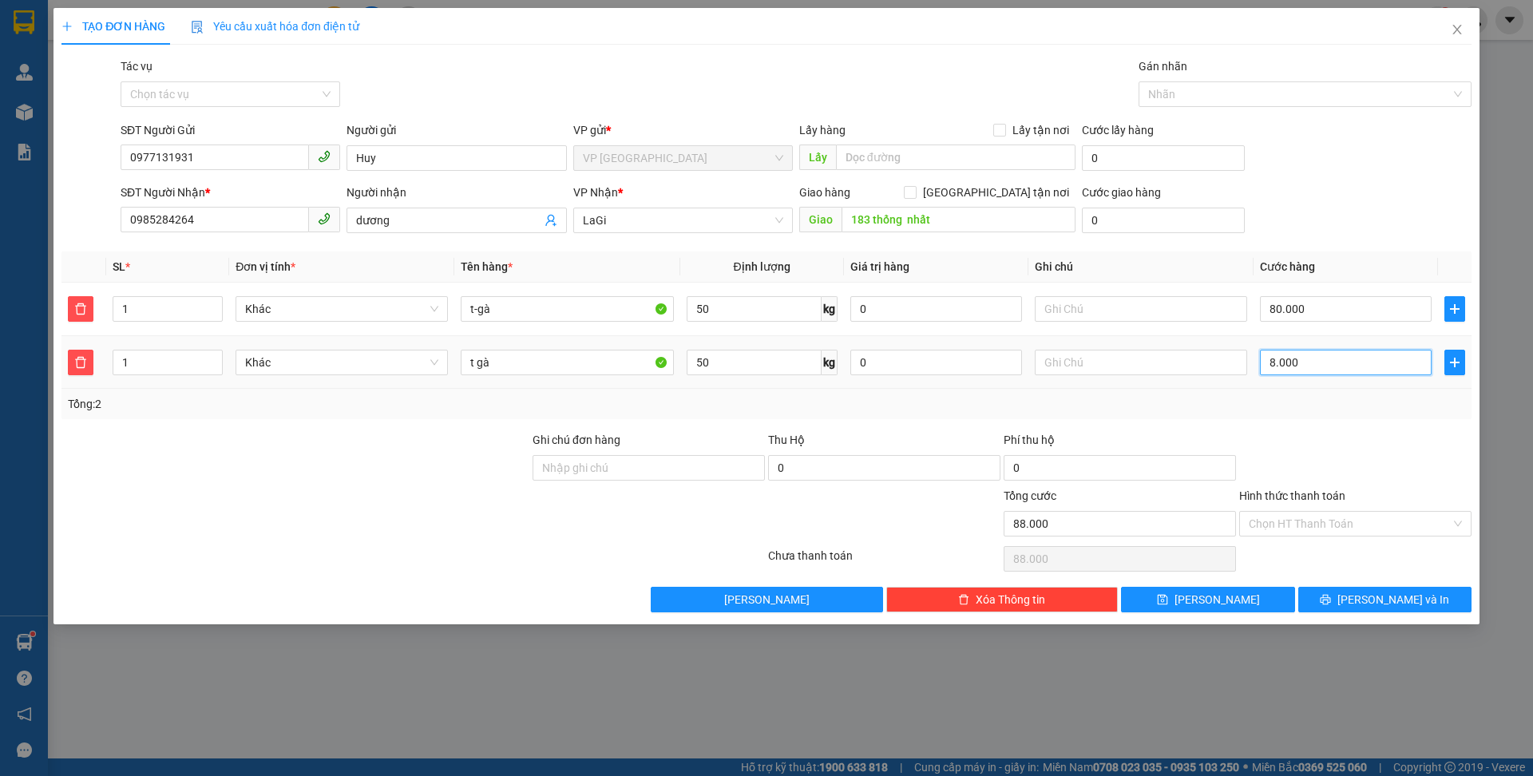
type input "160.000"
type input "80.000"
click at [1149, 227] on input "0" at bounding box center [1163, 221] width 163 height 26
click at [1153, 228] on input "0" at bounding box center [1163, 221] width 163 height 26
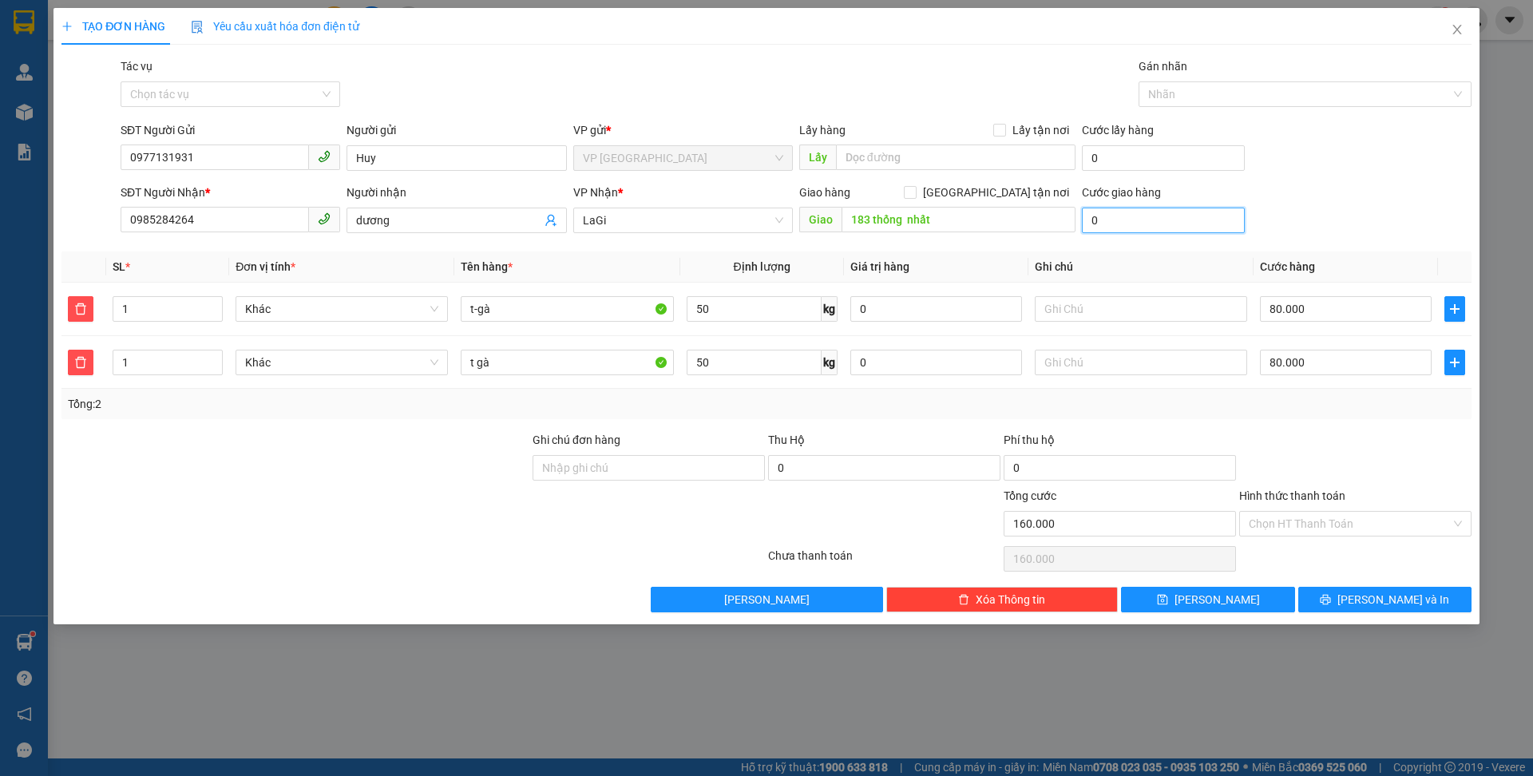
click at [1133, 221] on input "0" at bounding box center [1163, 221] width 163 height 26
click at [1092, 216] on input "0" at bounding box center [1163, 221] width 163 height 26
click at [1333, 197] on div "SĐT Người Nhận * 0985284264 Người nhận dương VP Nhận * LaGi Giao hàng Giao tận …" at bounding box center [795, 212] width 1357 height 56
click at [1148, 227] on input "0" at bounding box center [1163, 221] width 163 height 26
click at [1090, 221] on input "0" at bounding box center [1163, 221] width 163 height 26
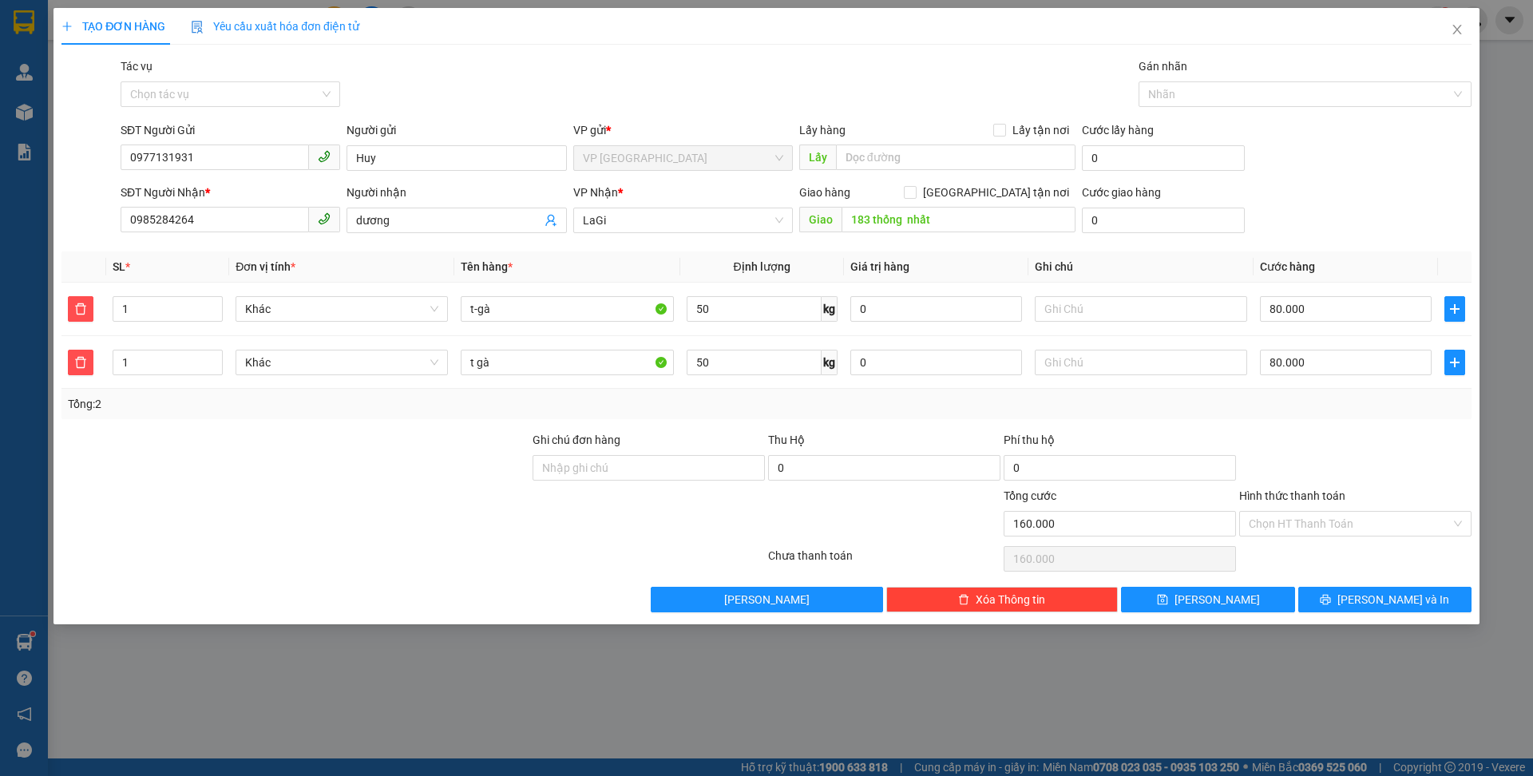
click at [1278, 212] on div "SĐT Người Nhận * 0985284264 Người nhận dương VP Nhận * LaGi Giao hàng Giao tận …" at bounding box center [795, 212] width 1357 height 56
click at [1396, 606] on span "[PERSON_NAME] và In" at bounding box center [1393, 600] width 112 height 18
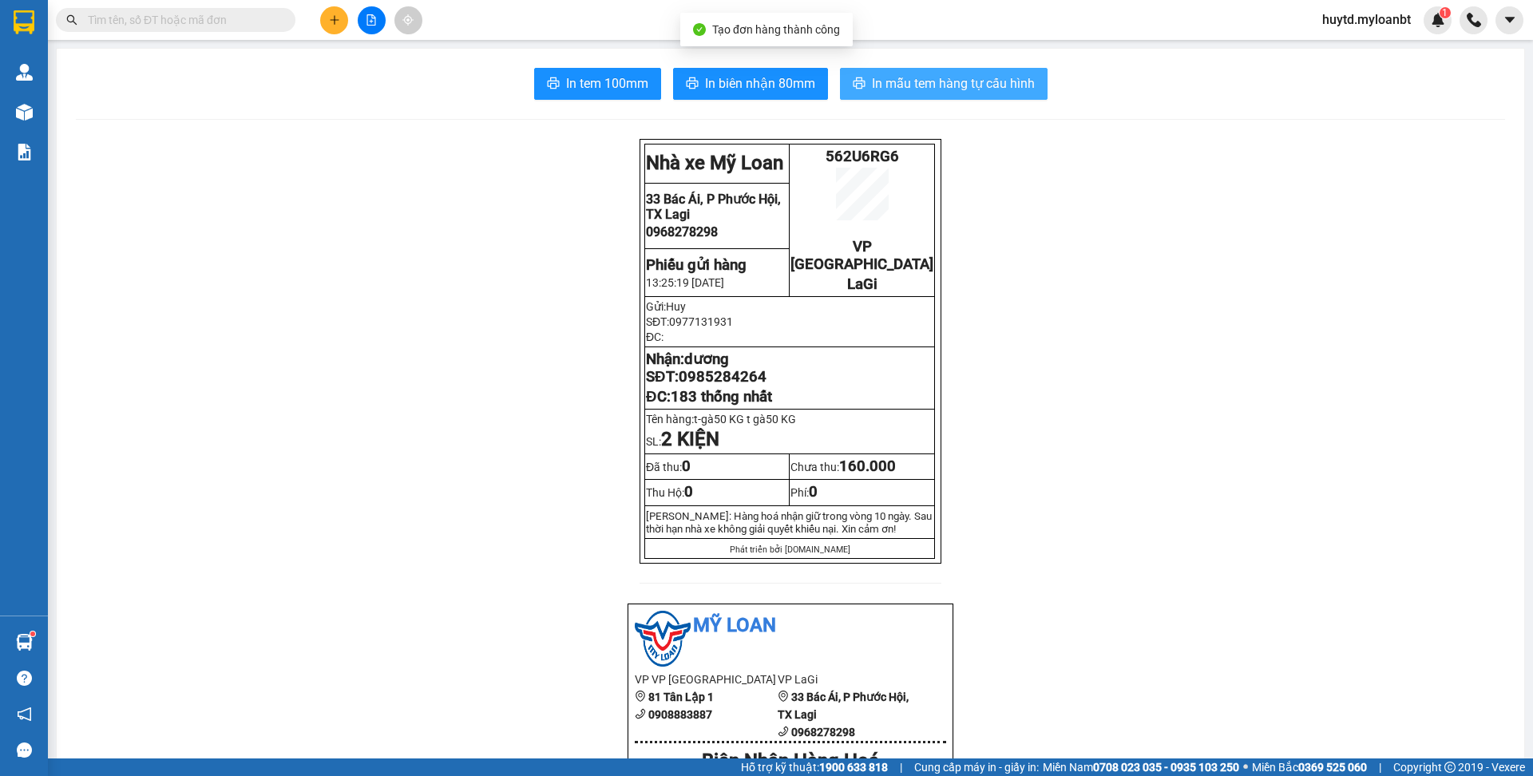
click at [912, 87] on span "In mẫu tem hàng tự cấu hình" at bounding box center [953, 83] width 163 height 20
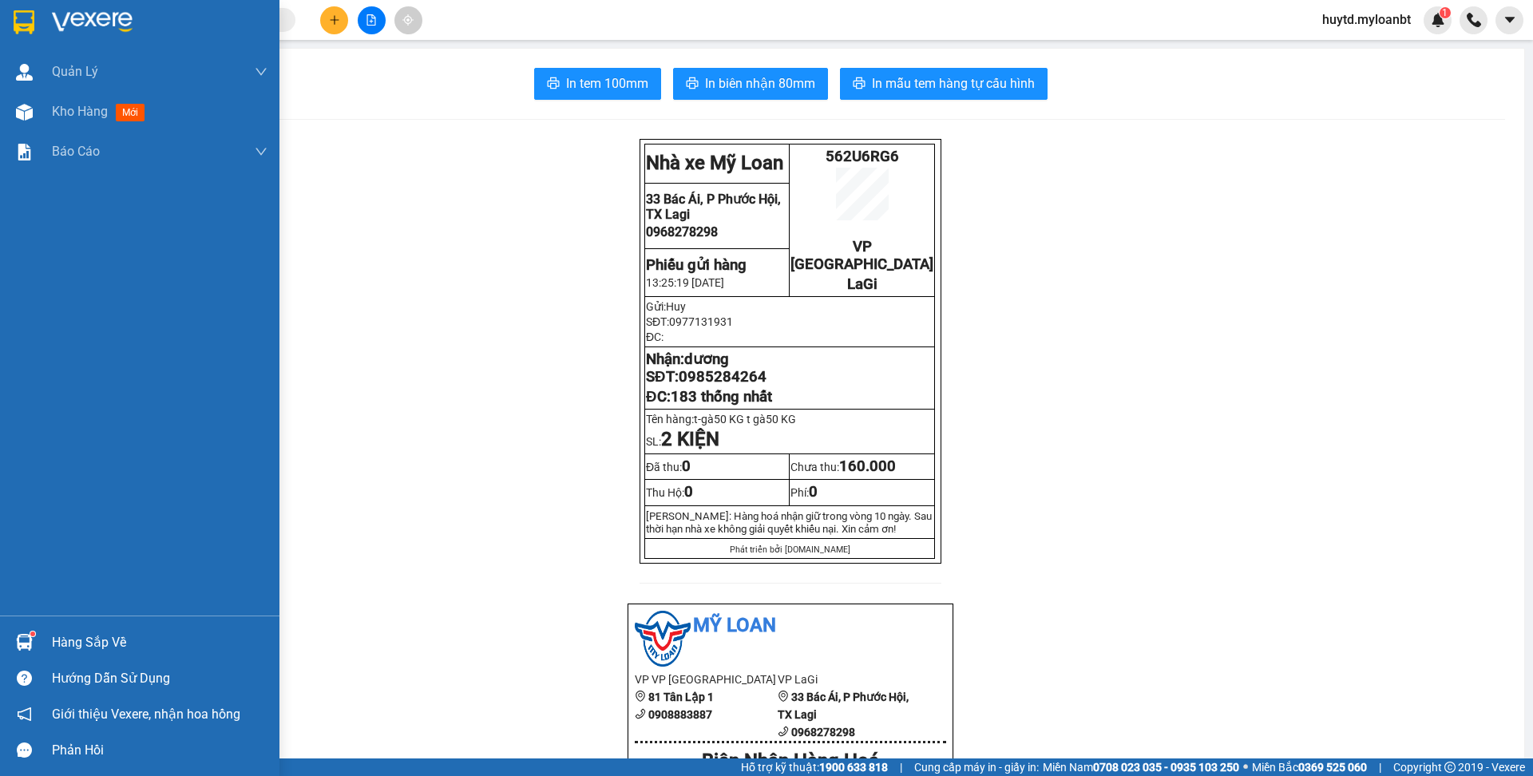
click at [29, 643] on img at bounding box center [24, 642] width 17 height 17
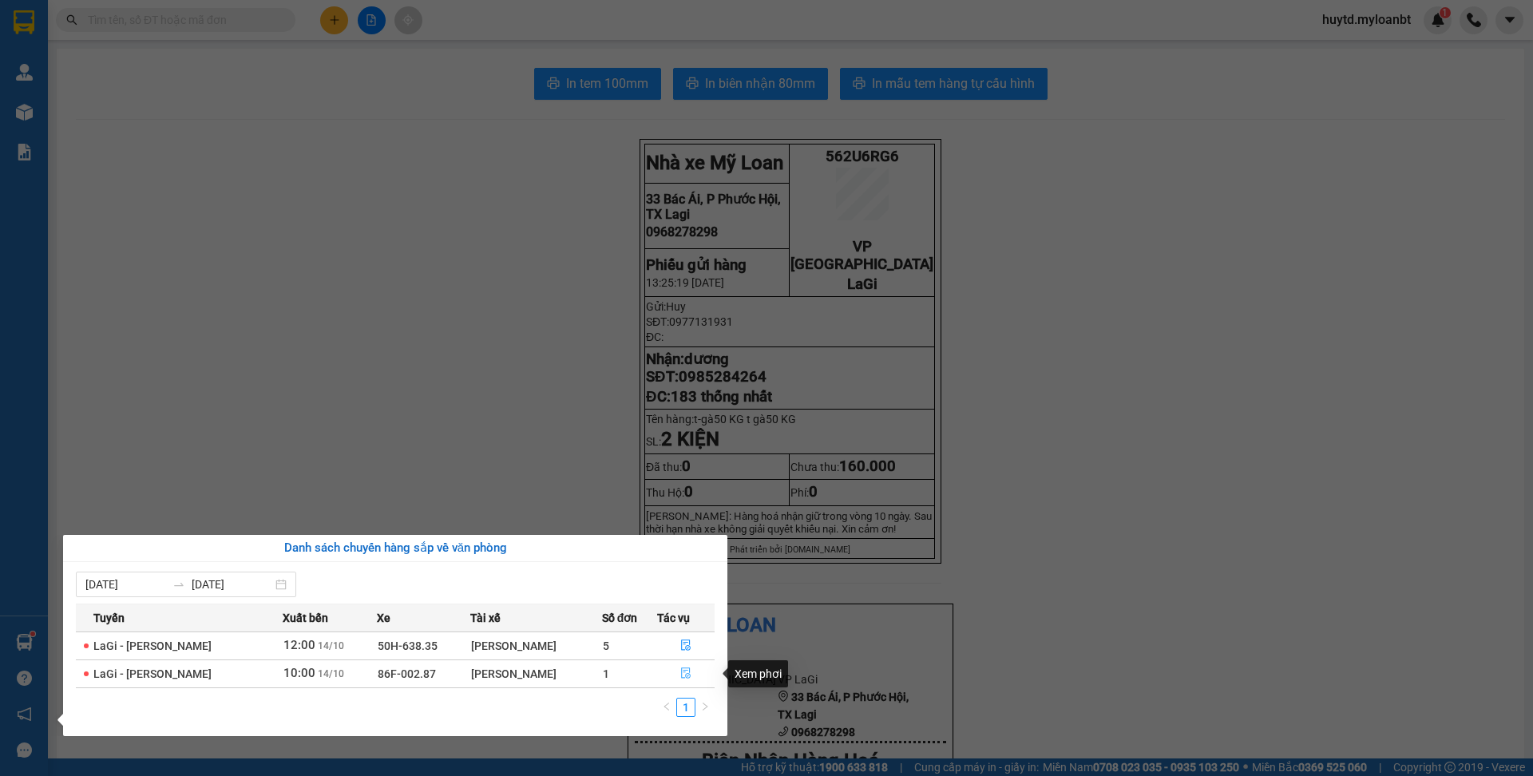
click at [681, 678] on icon "file-done" at bounding box center [685, 672] width 11 height 11
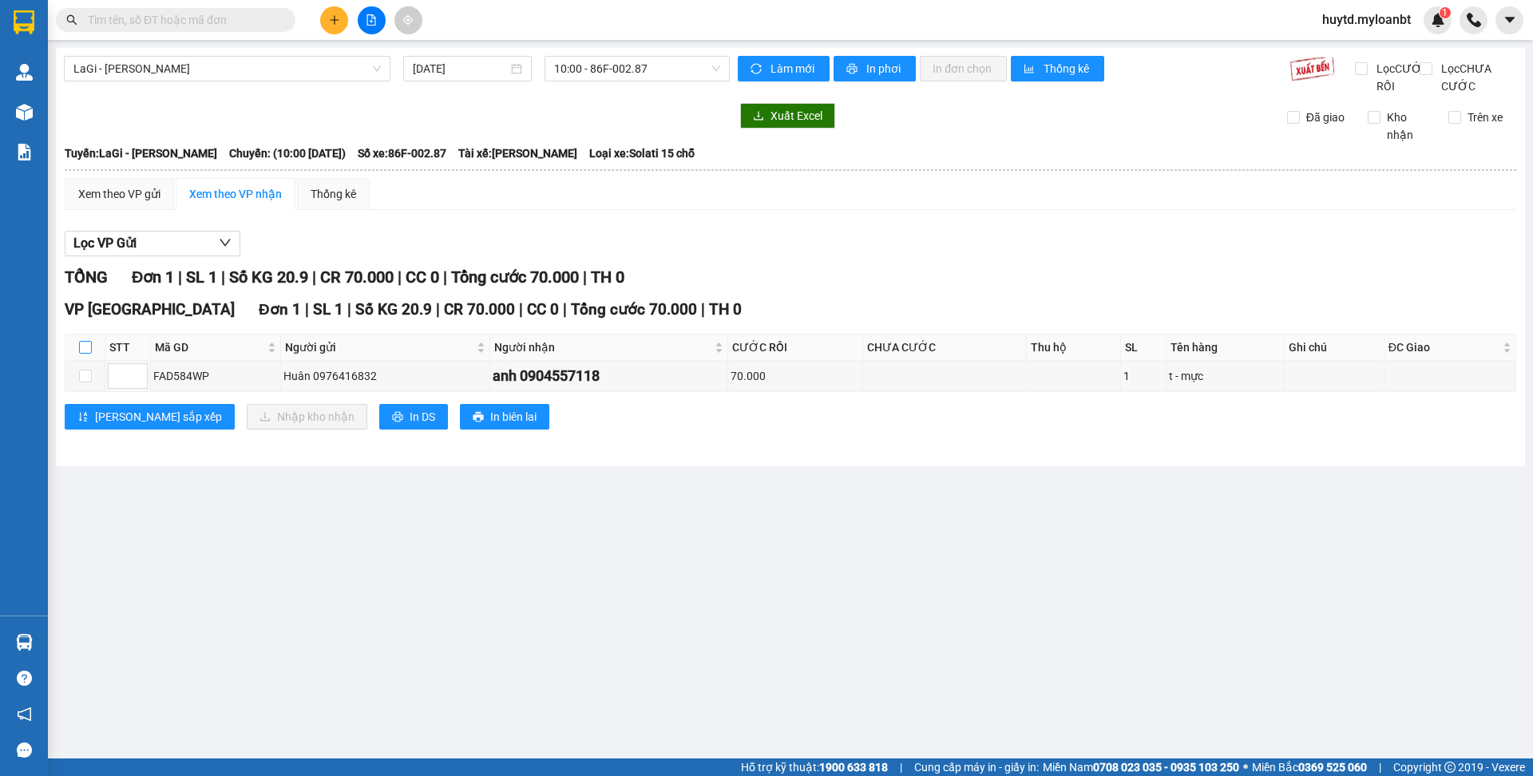
click at [84, 354] on input "checkbox" at bounding box center [85, 347] width 13 height 13
checkbox input "true"
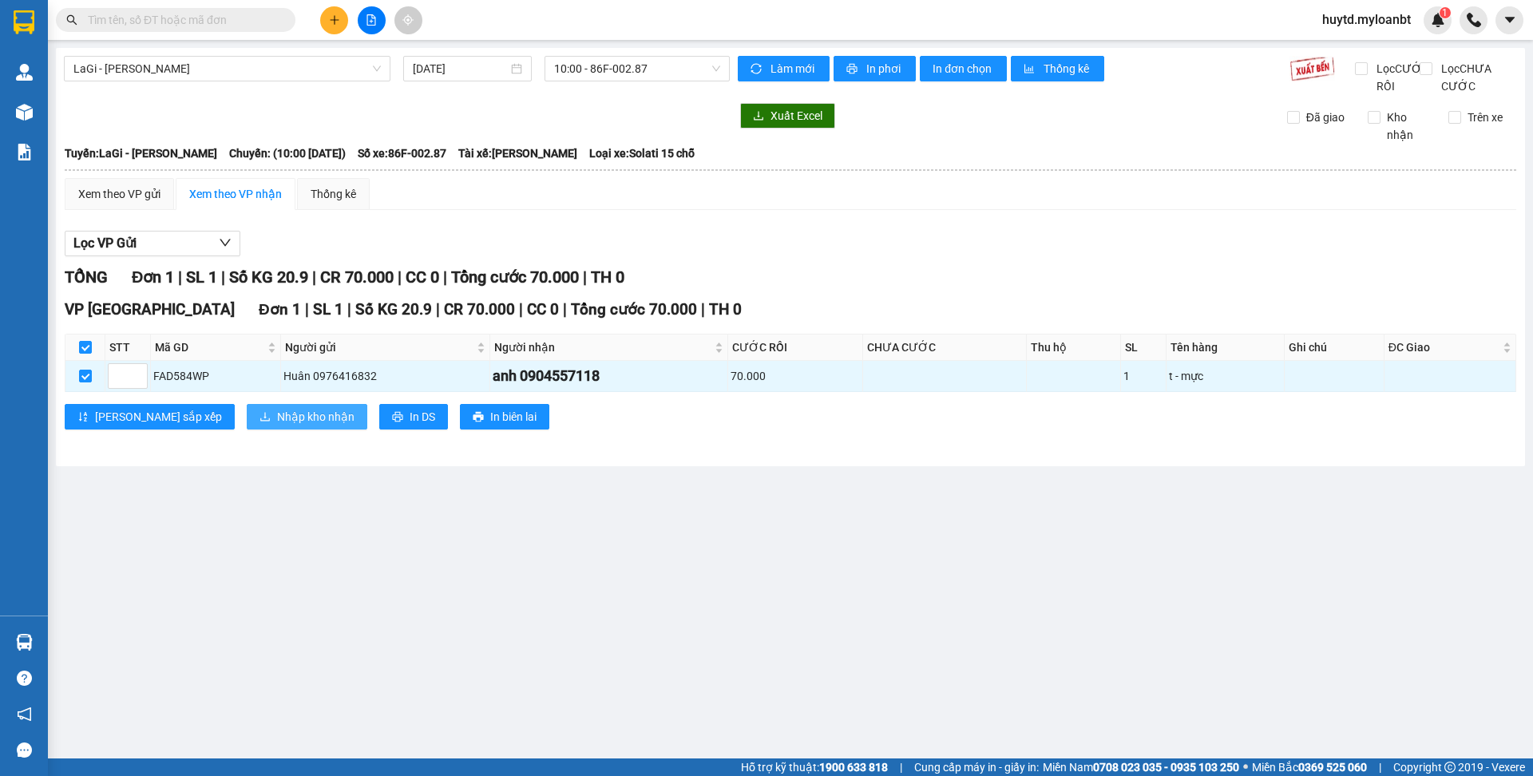
click at [277, 425] on span "Nhập kho nhận" at bounding box center [315, 417] width 77 height 18
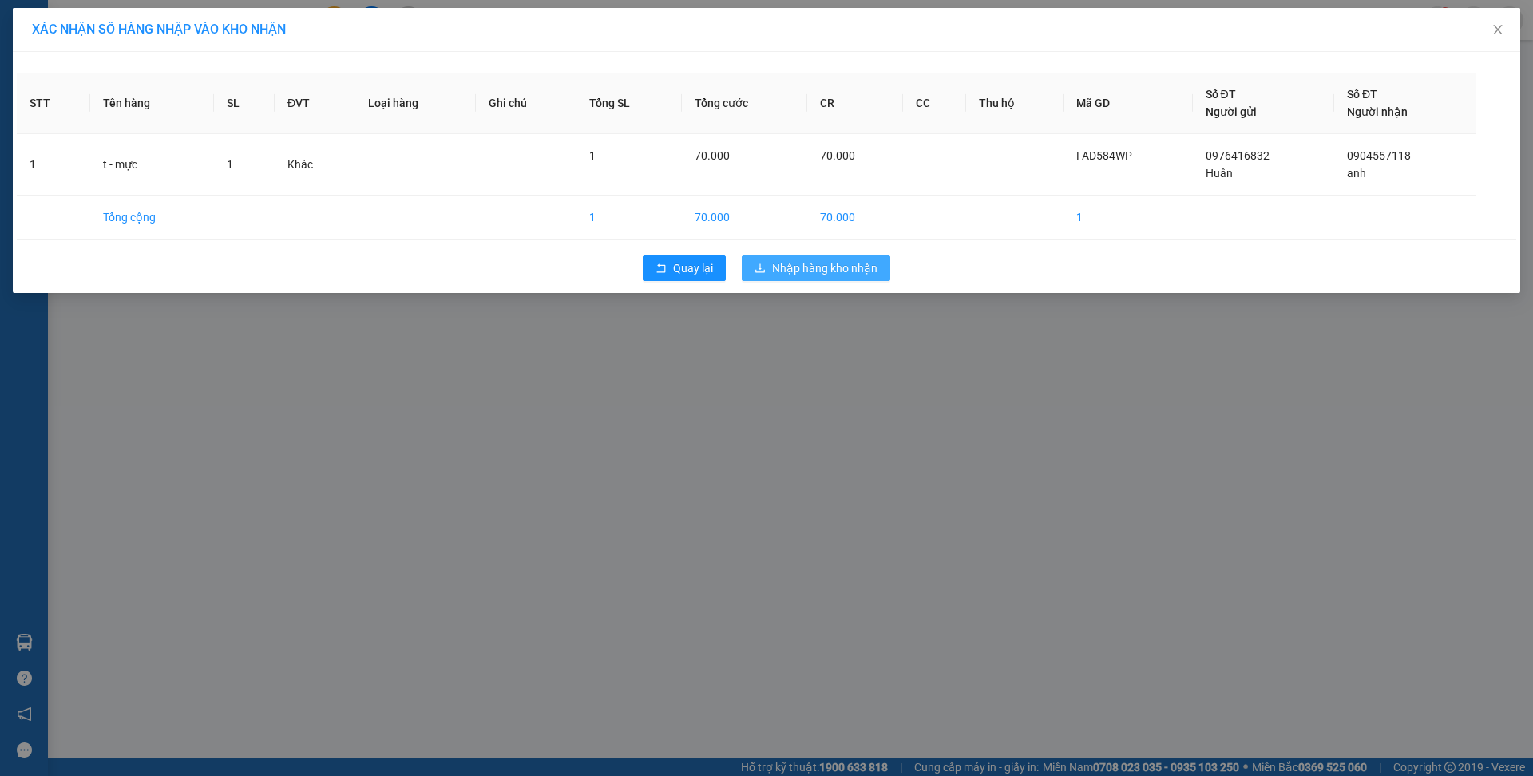
click at [797, 265] on span "Nhập hàng kho nhận" at bounding box center [824, 268] width 105 height 18
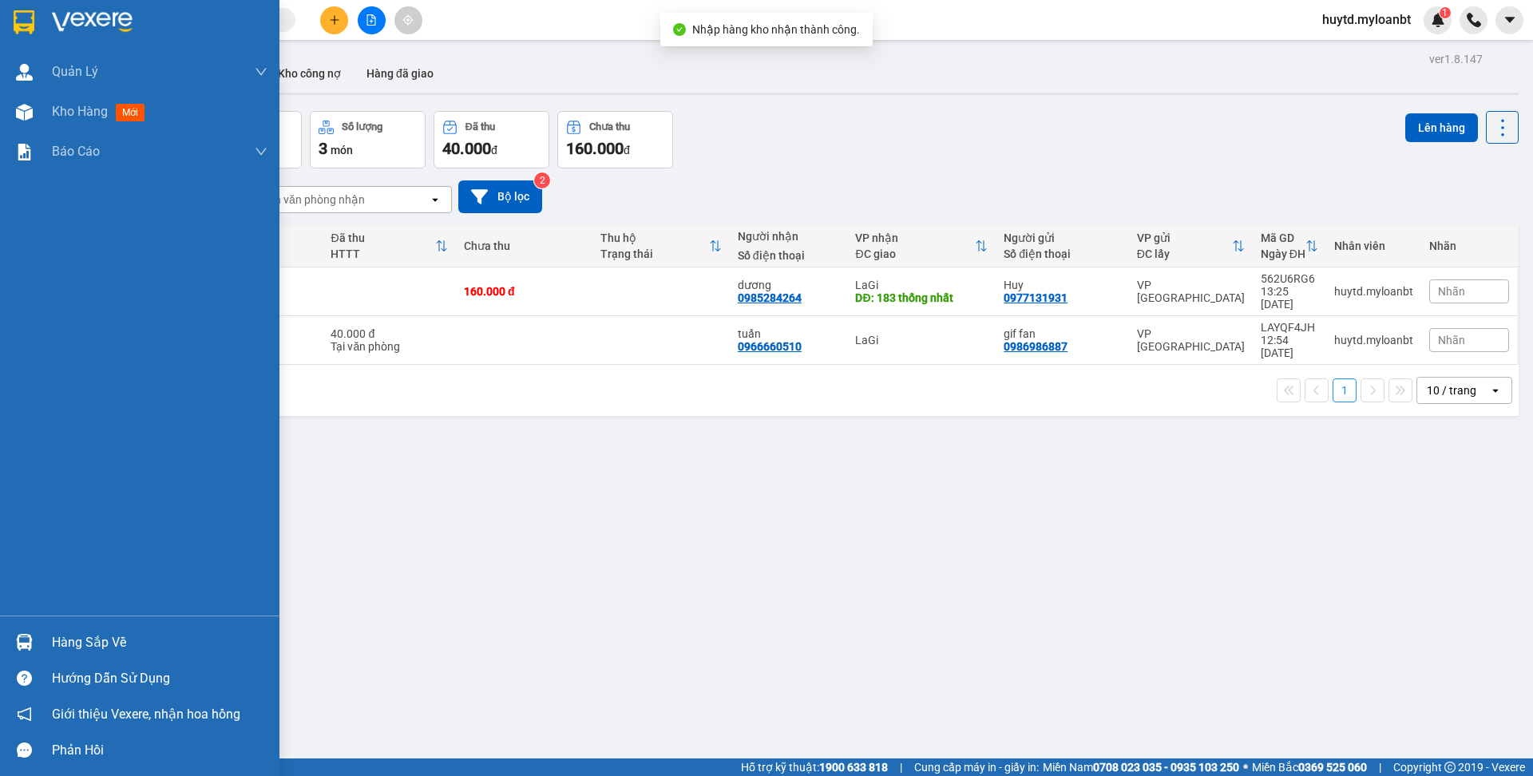
drag, startPoint x: 114, startPoint y: 641, endPoint x: 105, endPoint y: 638, distance: 10.1
click at [113, 643] on div "Hàng sắp về" at bounding box center [160, 643] width 216 height 24
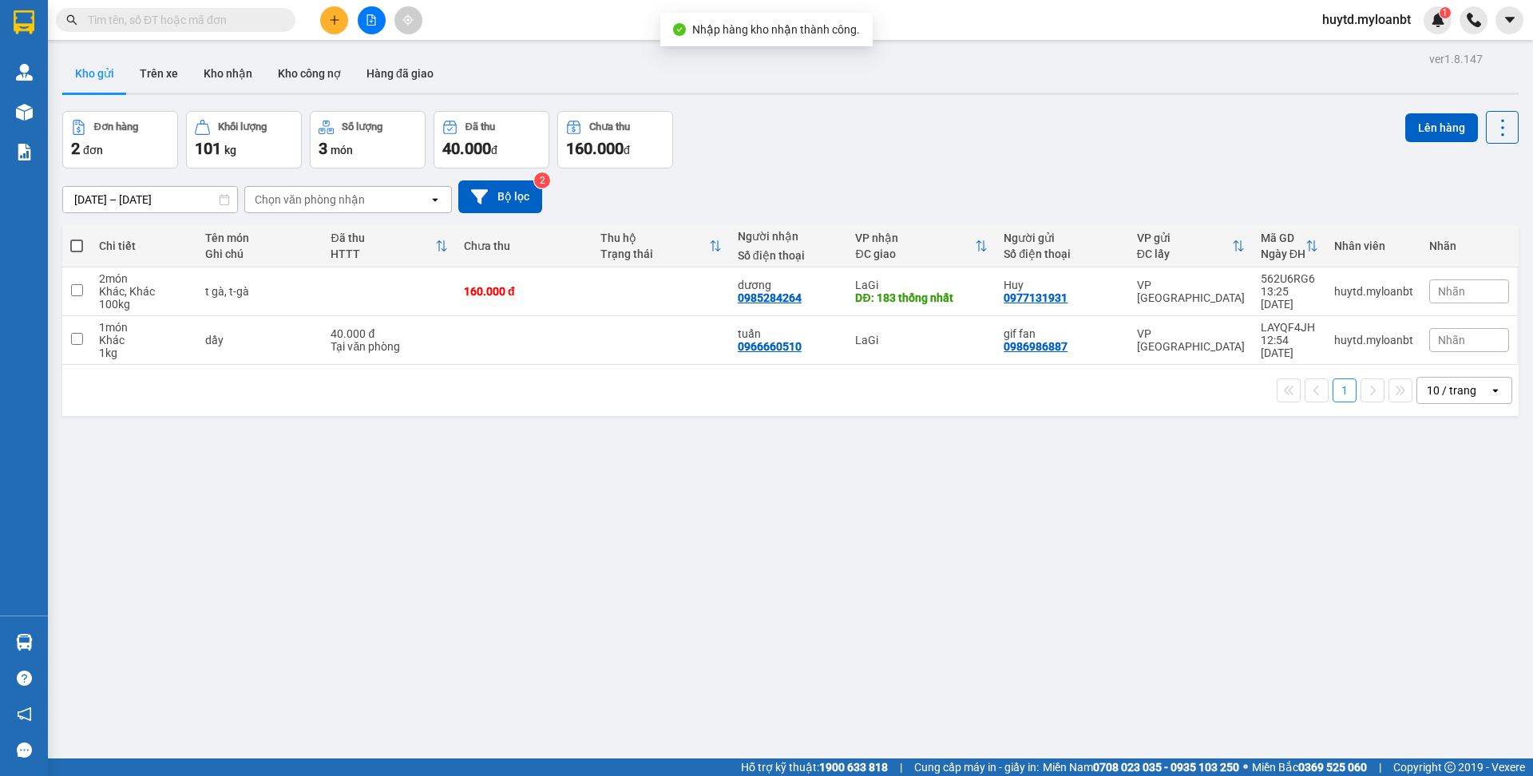
click at [469, 406] on section "Kết quả tìm kiếm ( 0 ) Bộ lọc No Data huytd.myloanbt 1 Quản [PERSON_NAME] lý gi…" at bounding box center [766, 388] width 1533 height 776
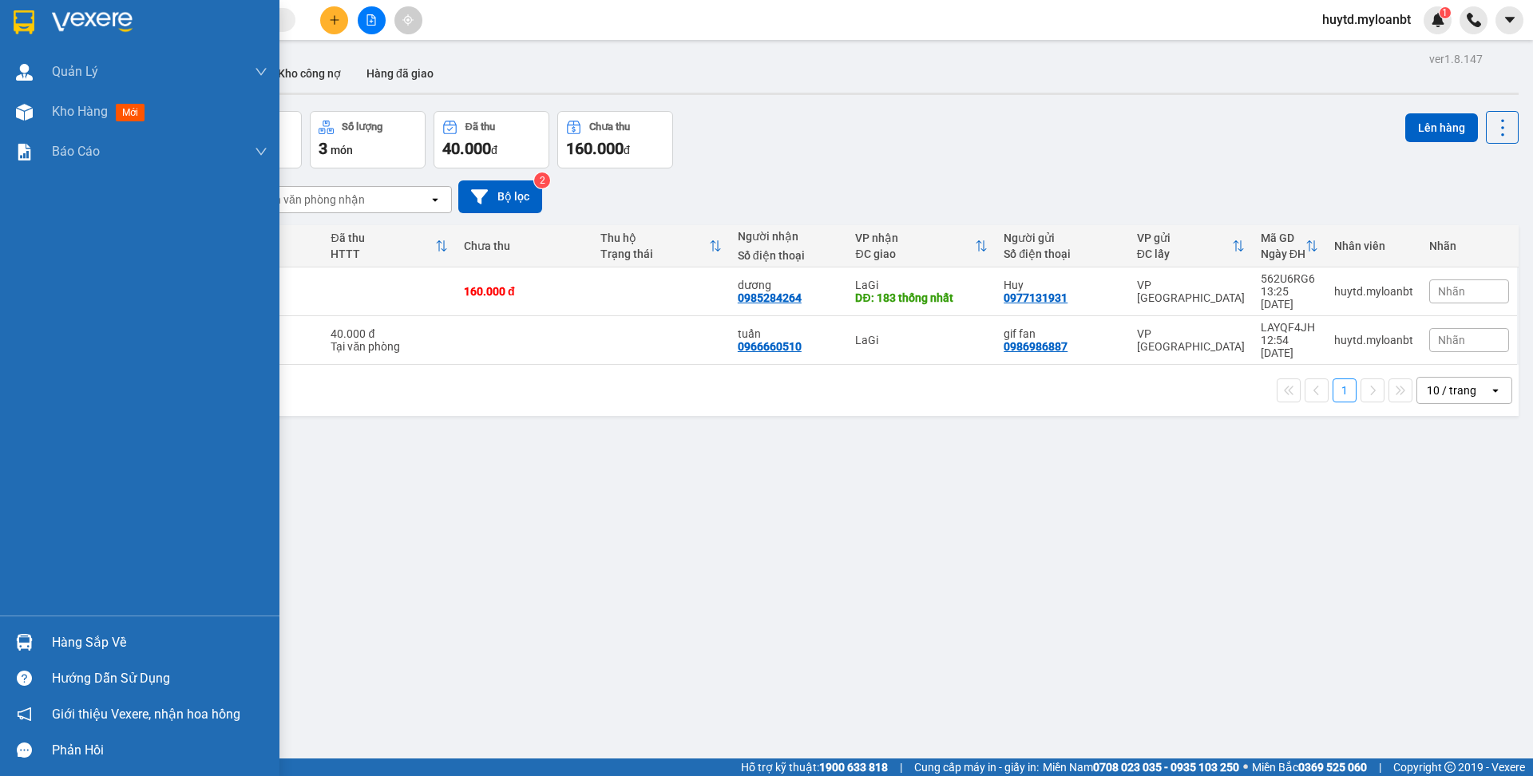
click at [85, 646] on div "Hàng sắp về" at bounding box center [160, 643] width 216 height 24
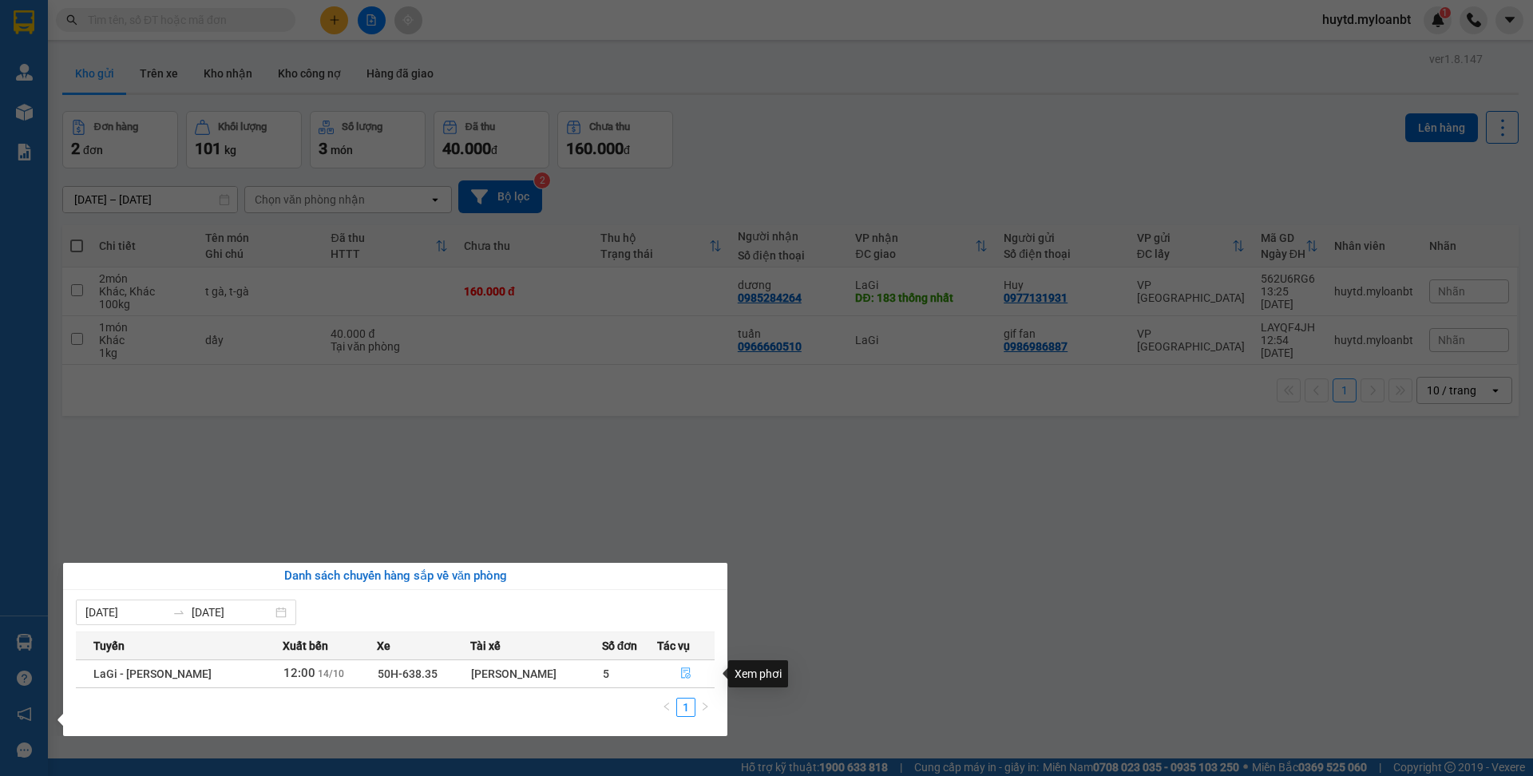
click at [675, 678] on button "button" at bounding box center [686, 674] width 57 height 26
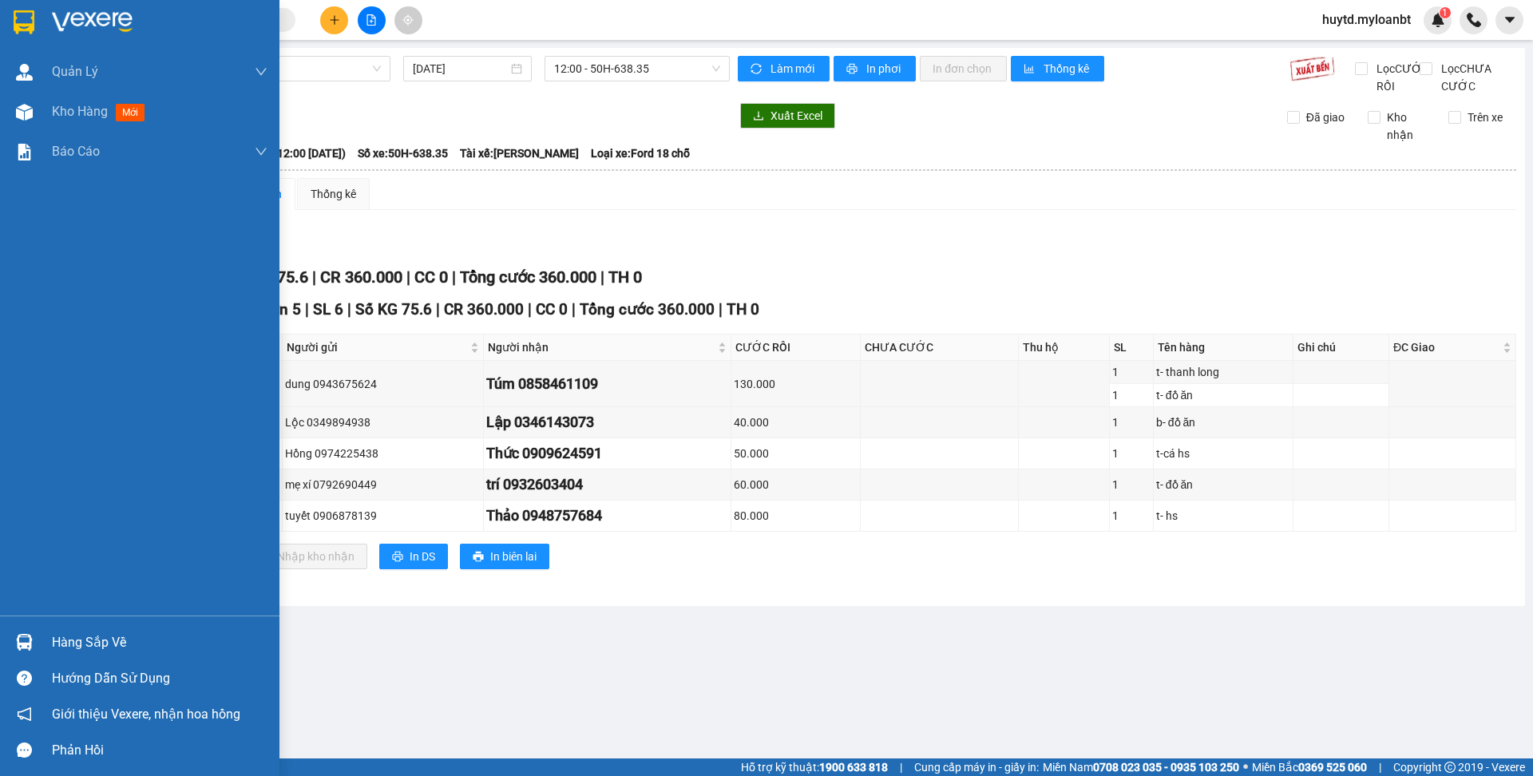
click at [65, 655] on div "Hàng sắp về" at bounding box center [139, 642] width 279 height 36
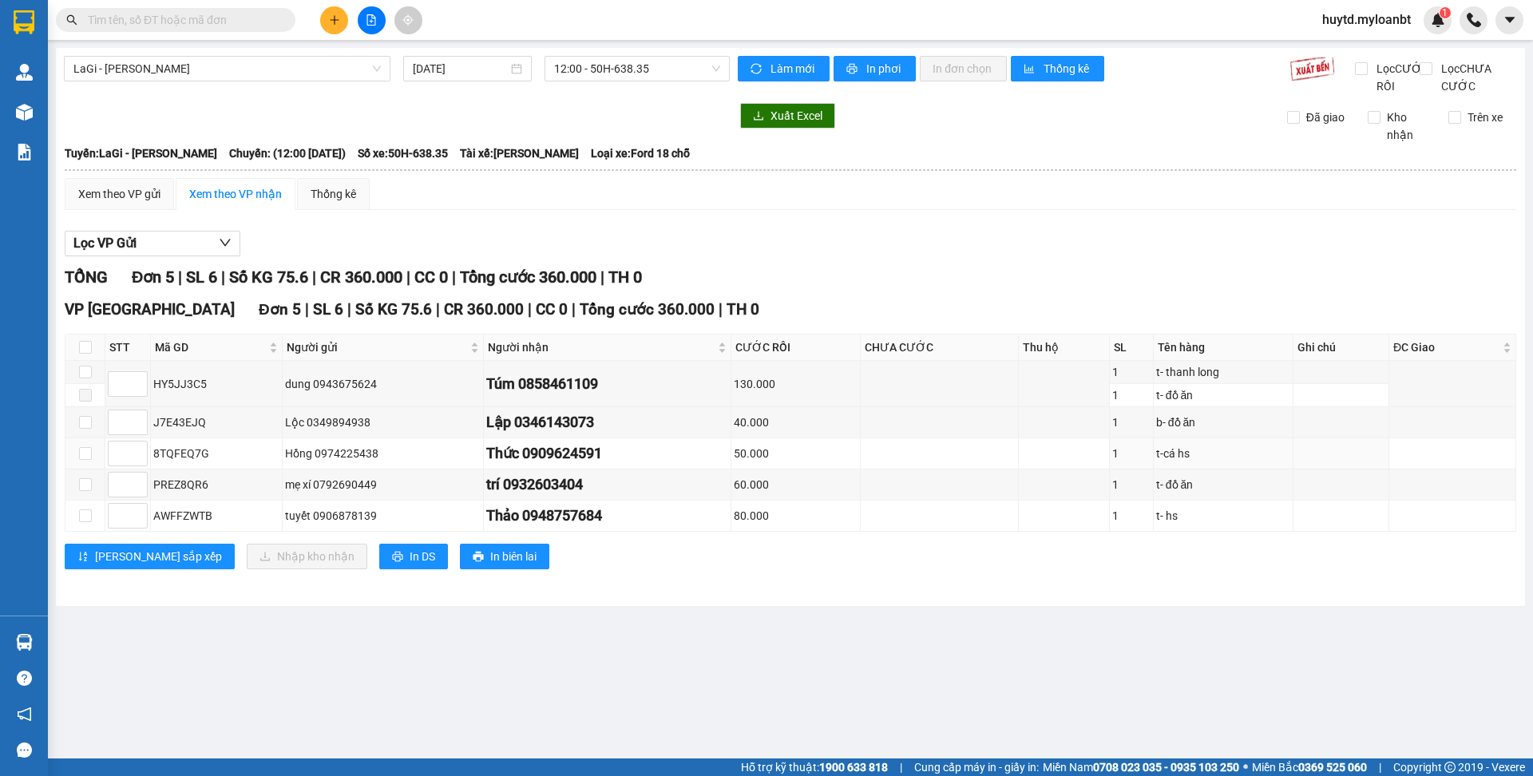
click at [615, 455] on section "Kết quả tìm kiếm ( 0 ) Bộ lọc No Data huytd.myloanbt 1 Quản [PERSON_NAME] lý gi…" at bounding box center [766, 388] width 1533 height 776
